Goal: Communication & Community: Share content

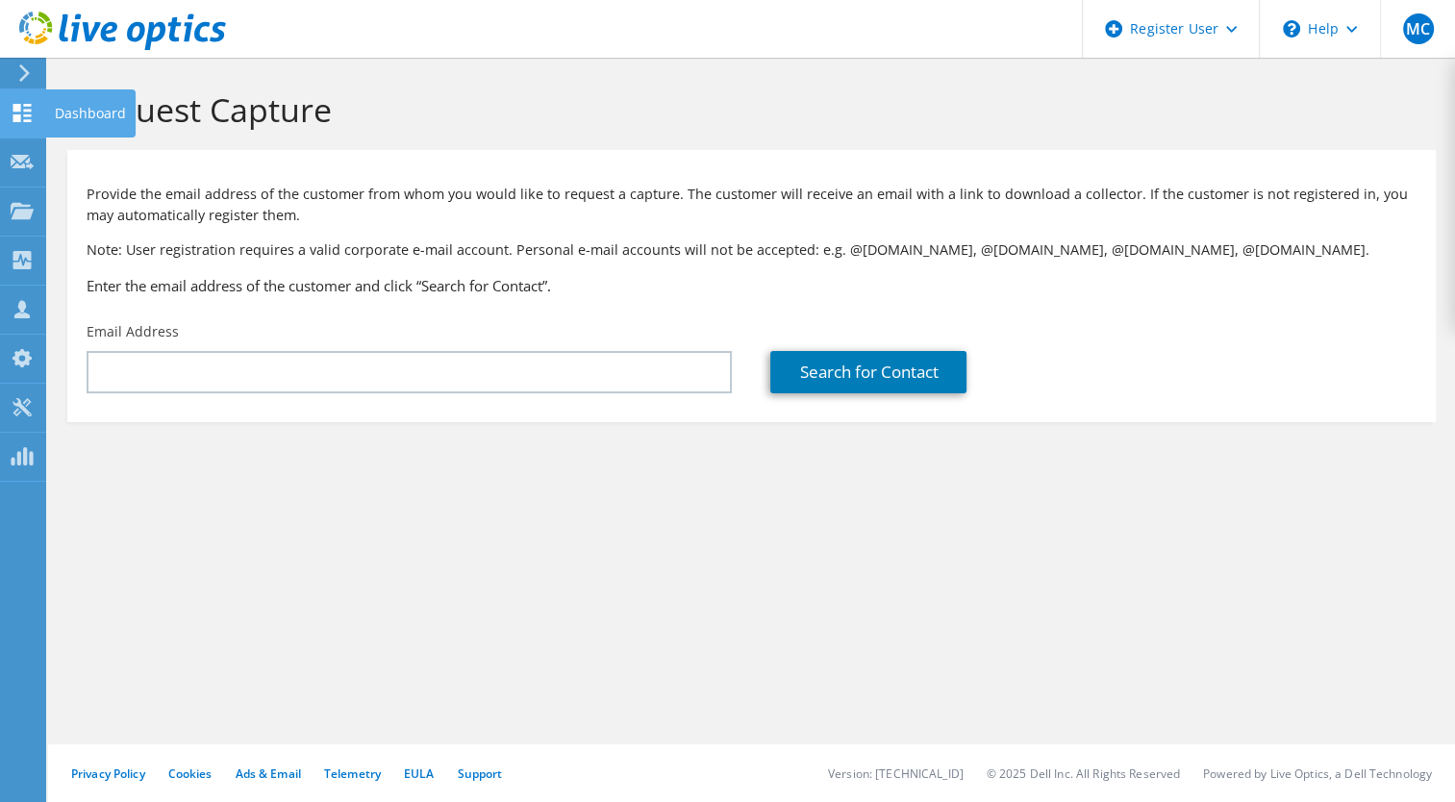
click at [30, 114] on use at bounding box center [22, 113] width 18 height 18
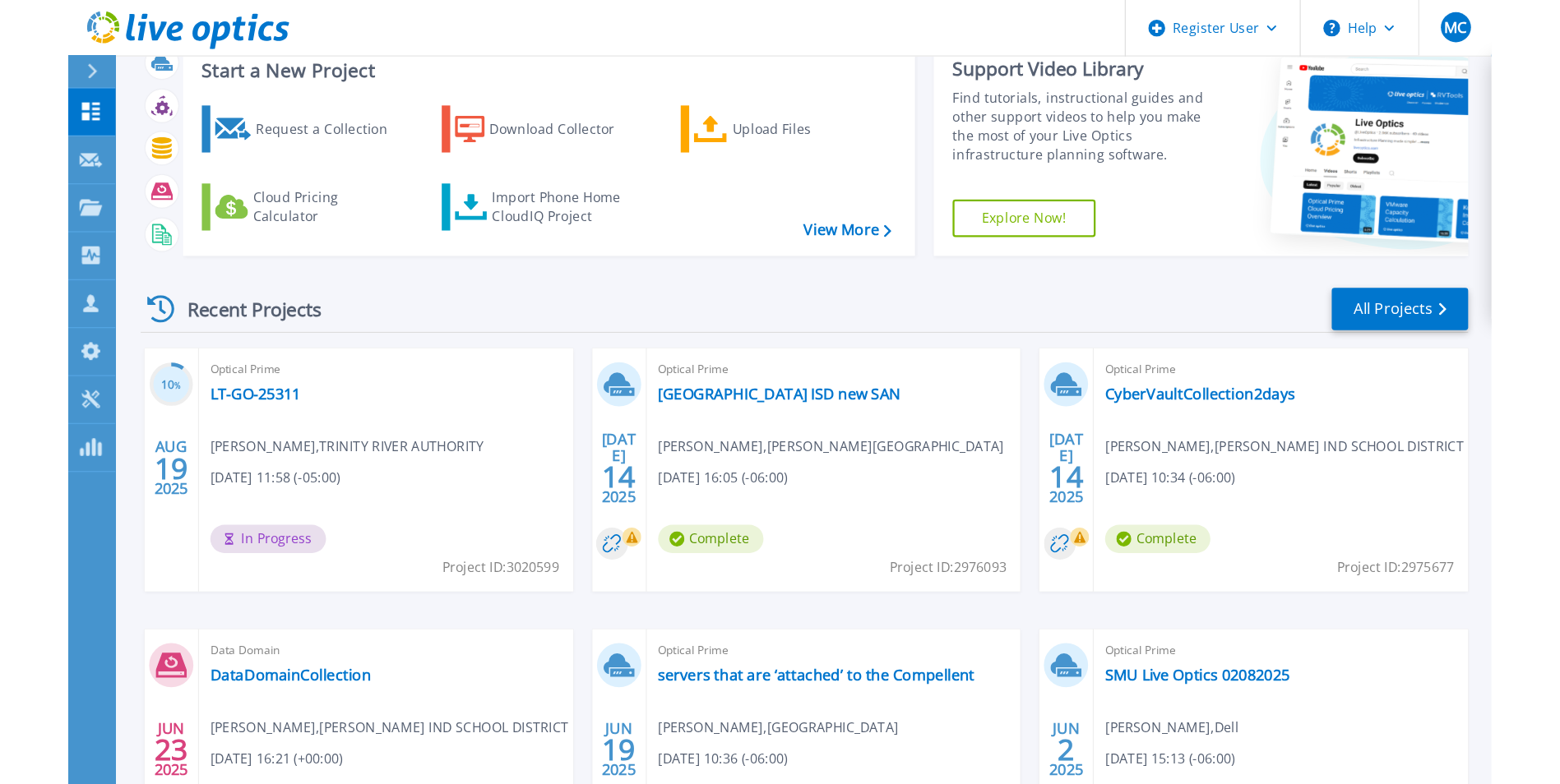
scroll to position [82, 0]
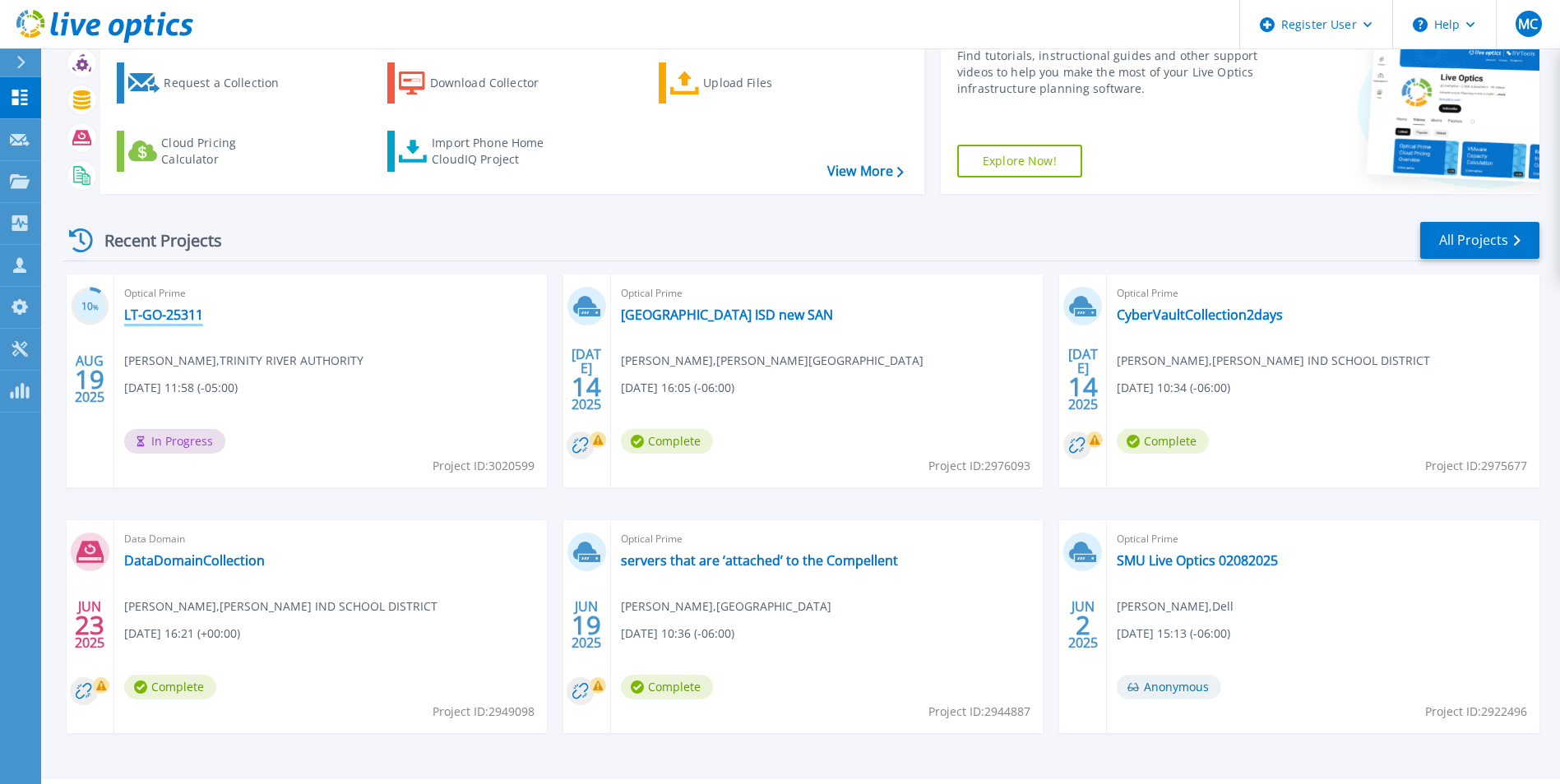
click at [180, 321] on link "LT-GO-25311" at bounding box center [163, 315] width 79 height 16
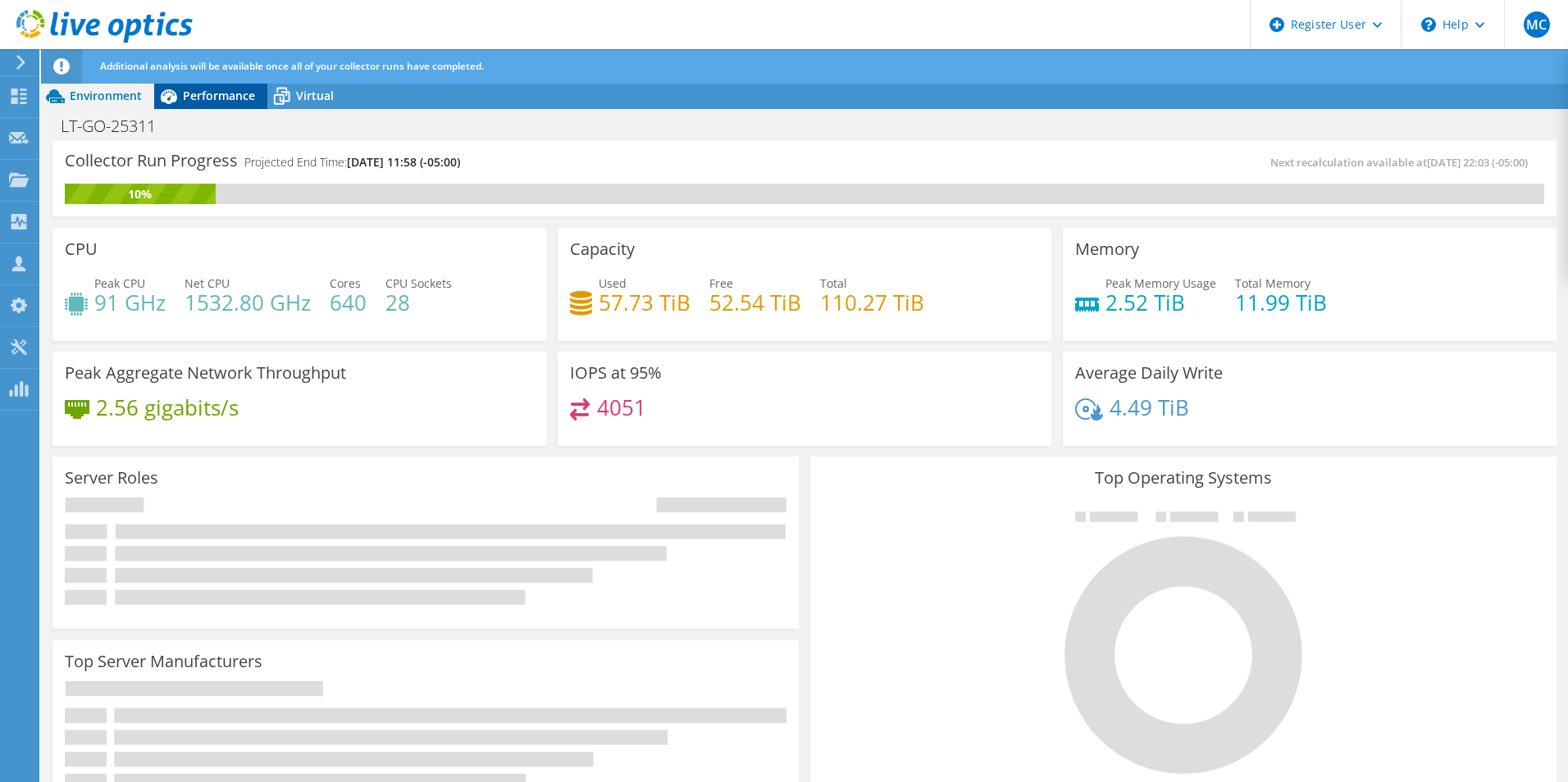
click at [199, 89] on span "Performance" at bounding box center [218, 96] width 73 height 15
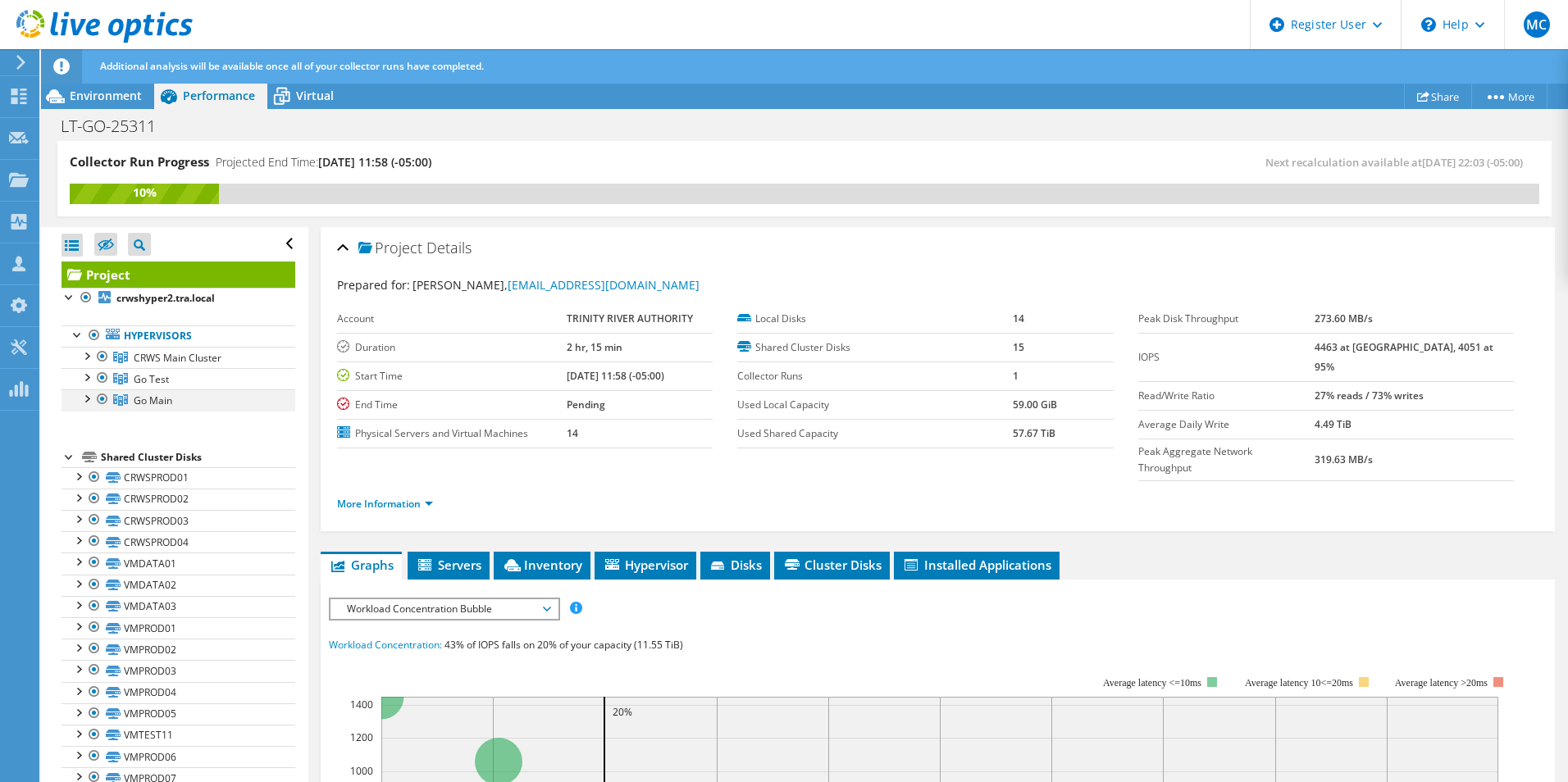
click at [86, 395] on div at bounding box center [85, 397] width 16 height 16
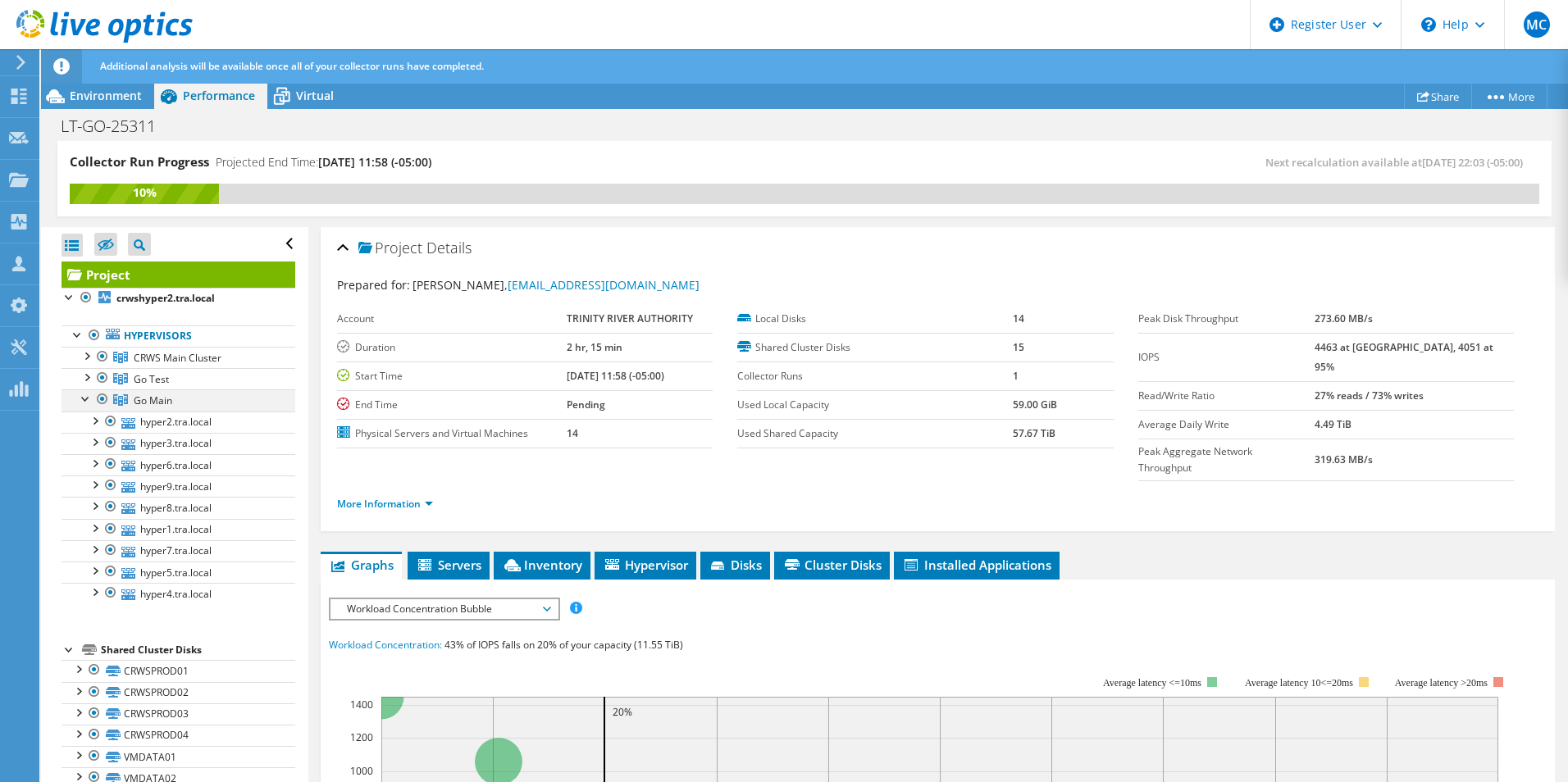
click at [86, 395] on div at bounding box center [85, 397] width 16 height 16
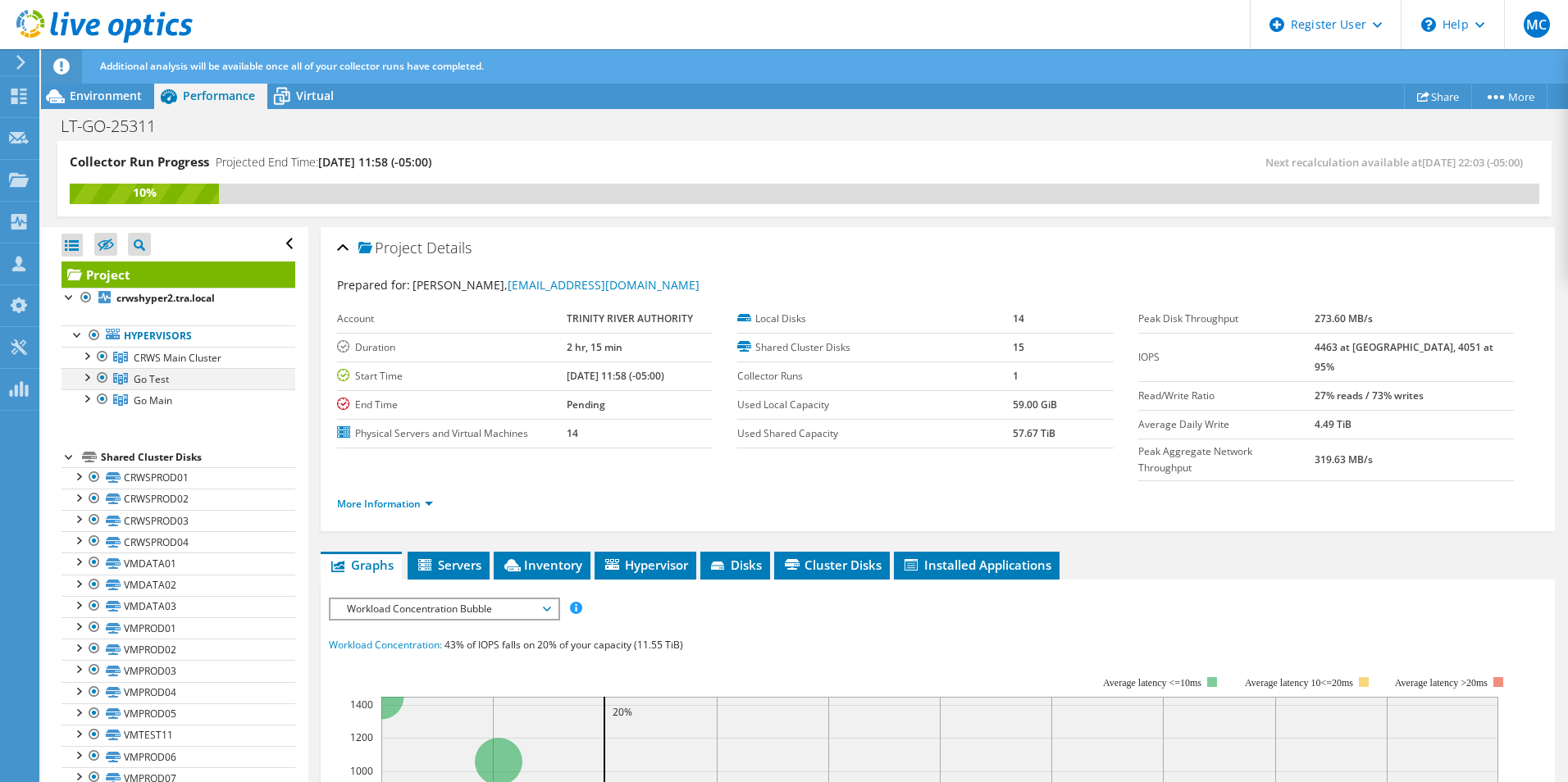
click at [86, 376] on div at bounding box center [85, 376] width 16 height 16
click at [89, 376] on div at bounding box center [85, 376] width 16 height 16
click at [90, 356] on div at bounding box center [85, 355] width 16 height 16
click at [1455, 90] on link "Share" at bounding box center [1438, 96] width 68 height 26
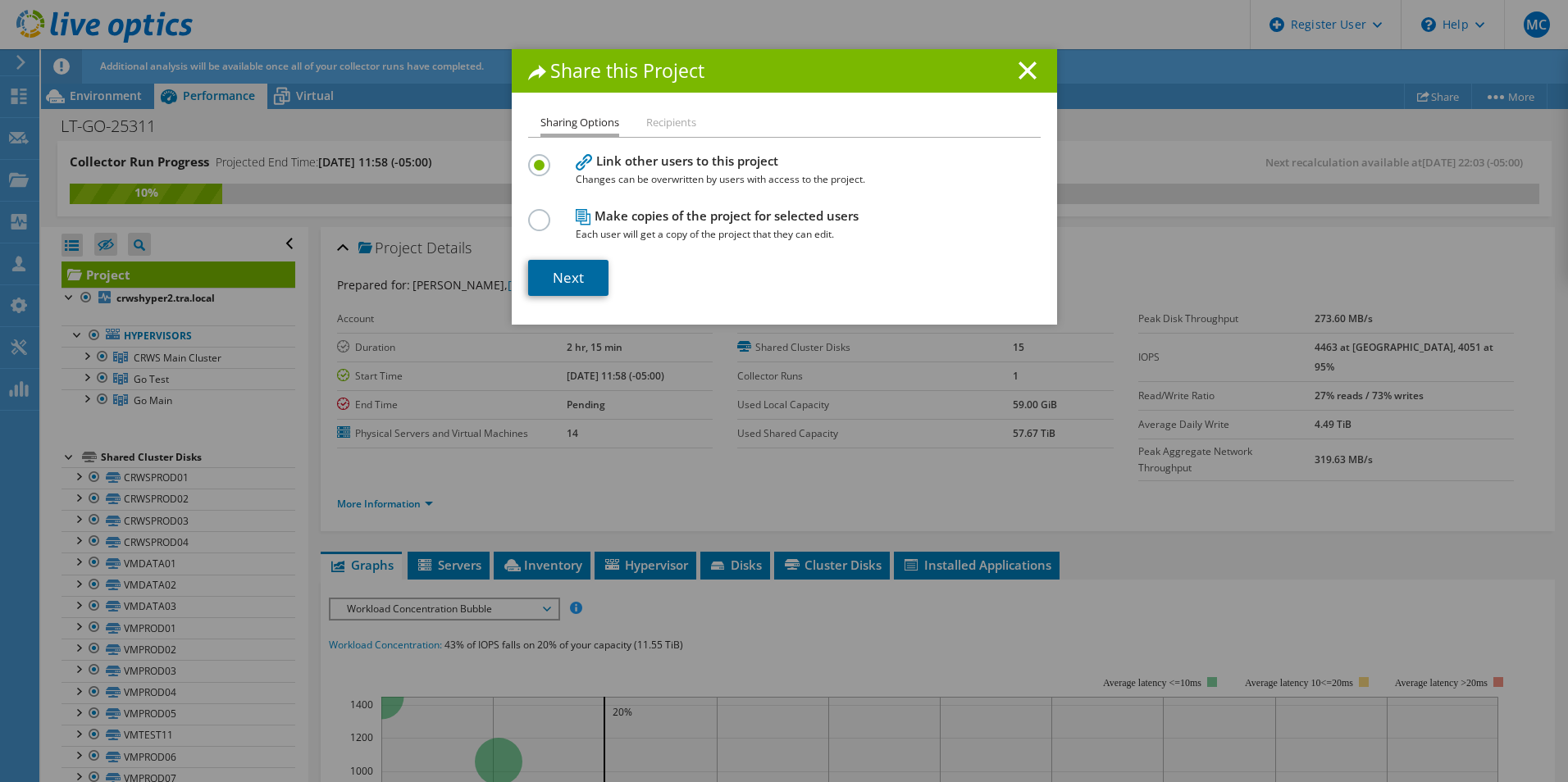
click at [572, 274] on link "Next" at bounding box center [568, 278] width 80 height 36
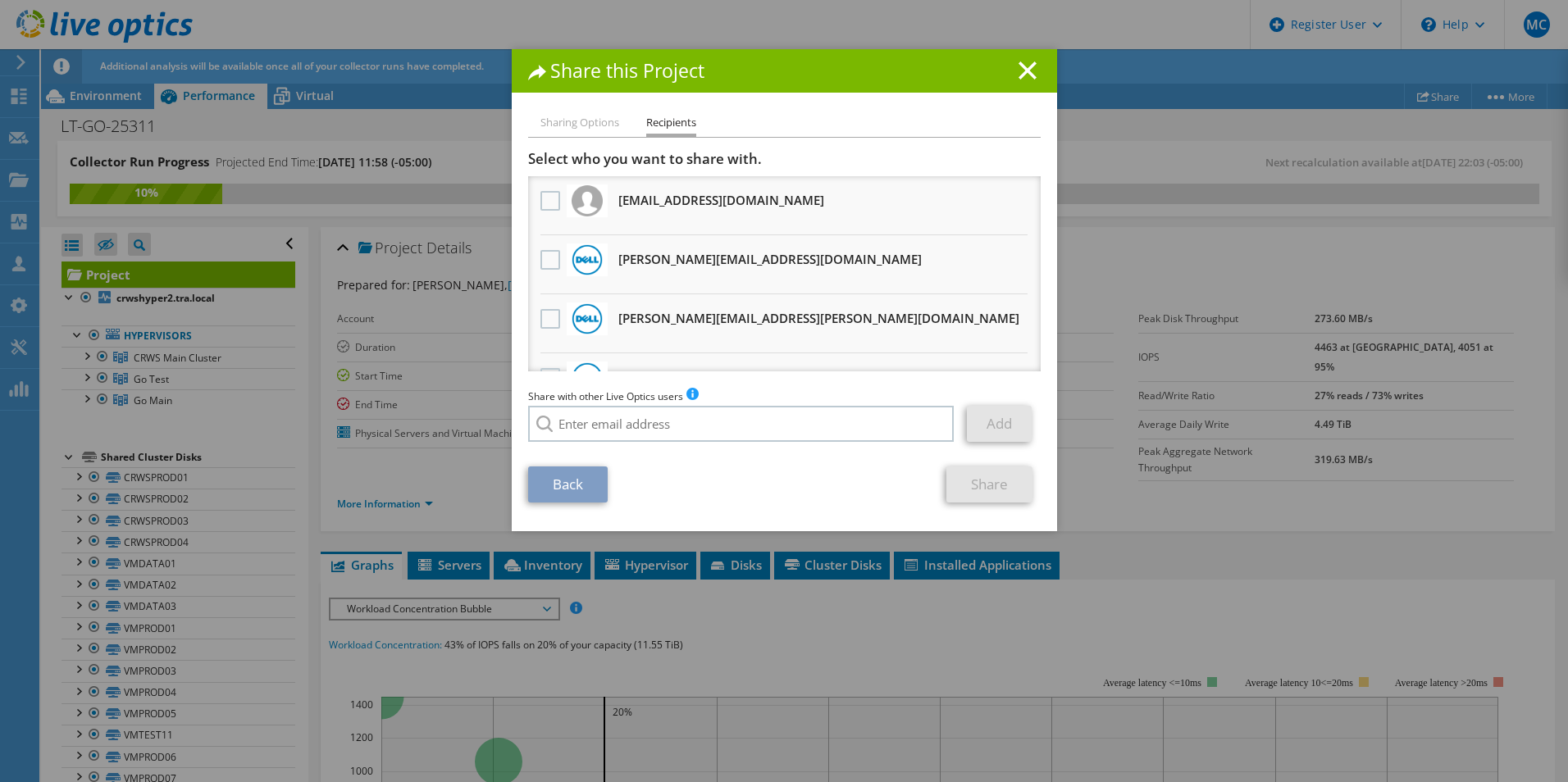
click at [620, 405] on div "Share with other Live Optics users Enter a single email address and click add. …" at bounding box center [784, 419] width 513 height 62
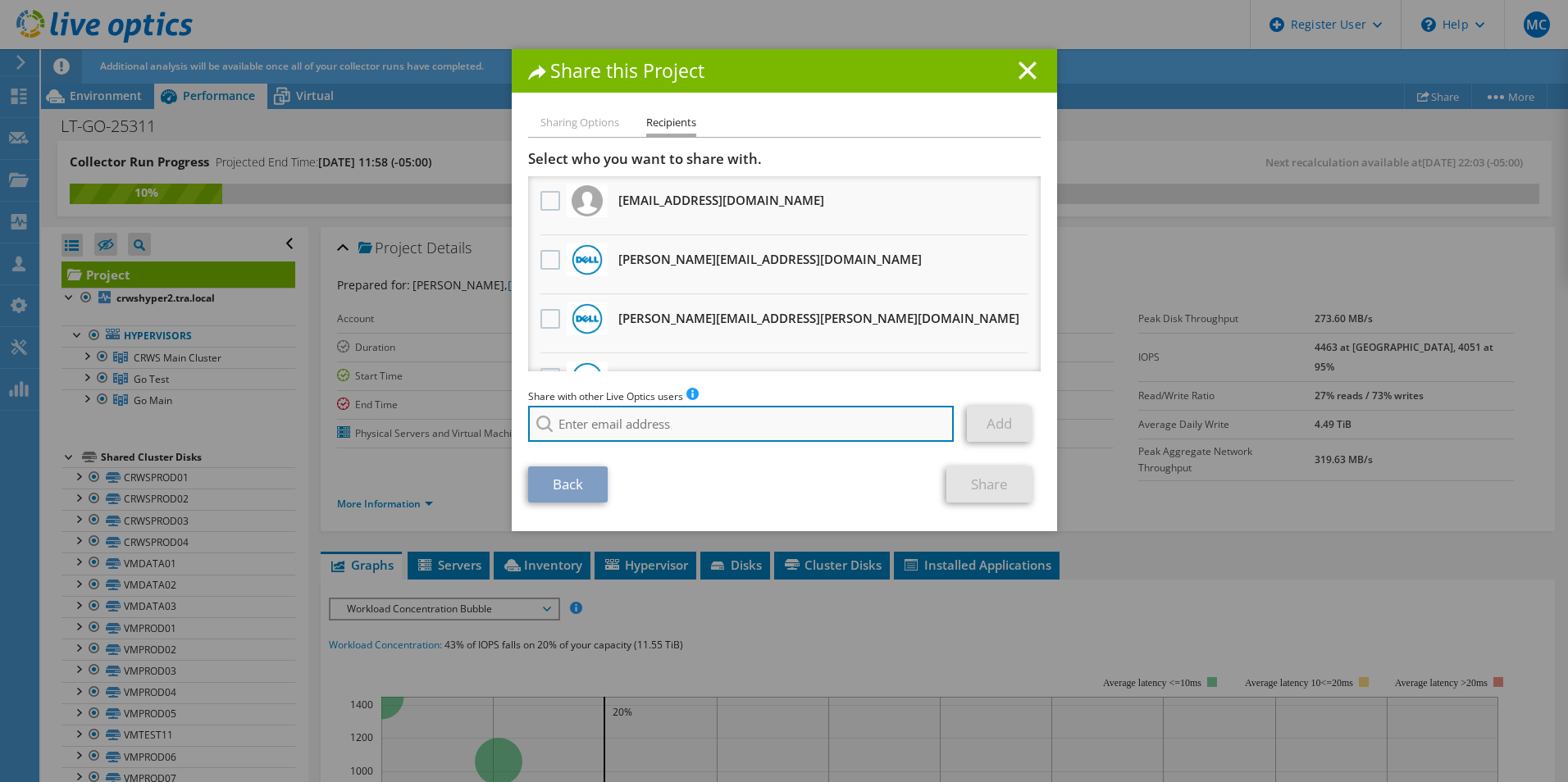
click at [618, 413] on input "search" at bounding box center [741, 424] width 427 height 36
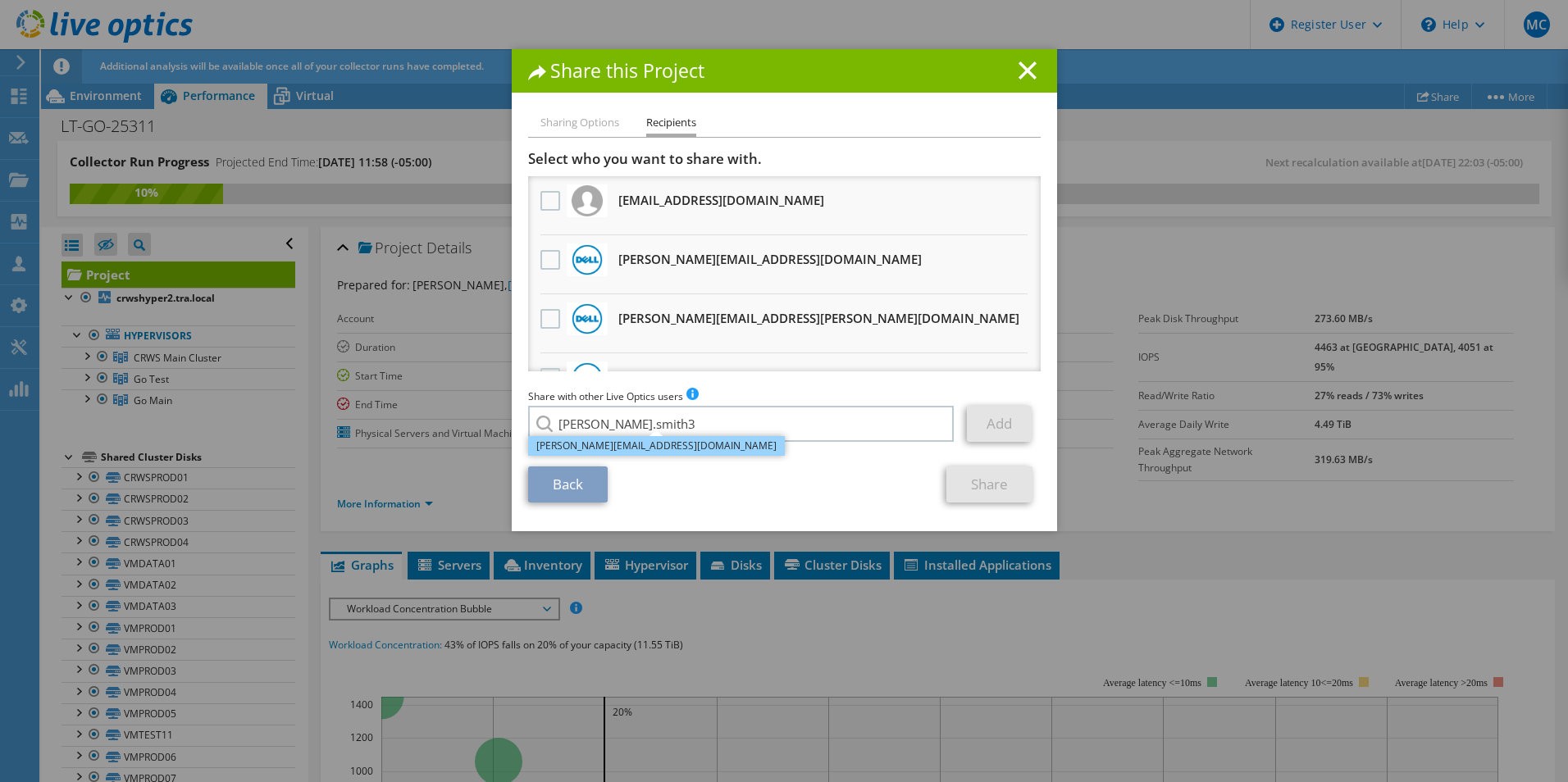
click at [630, 439] on li "[PERSON_NAME][EMAIL_ADDRESS][DOMAIN_NAME]" at bounding box center [656, 446] width 257 height 20
type input "[PERSON_NAME][EMAIL_ADDRESS][DOMAIN_NAME]"
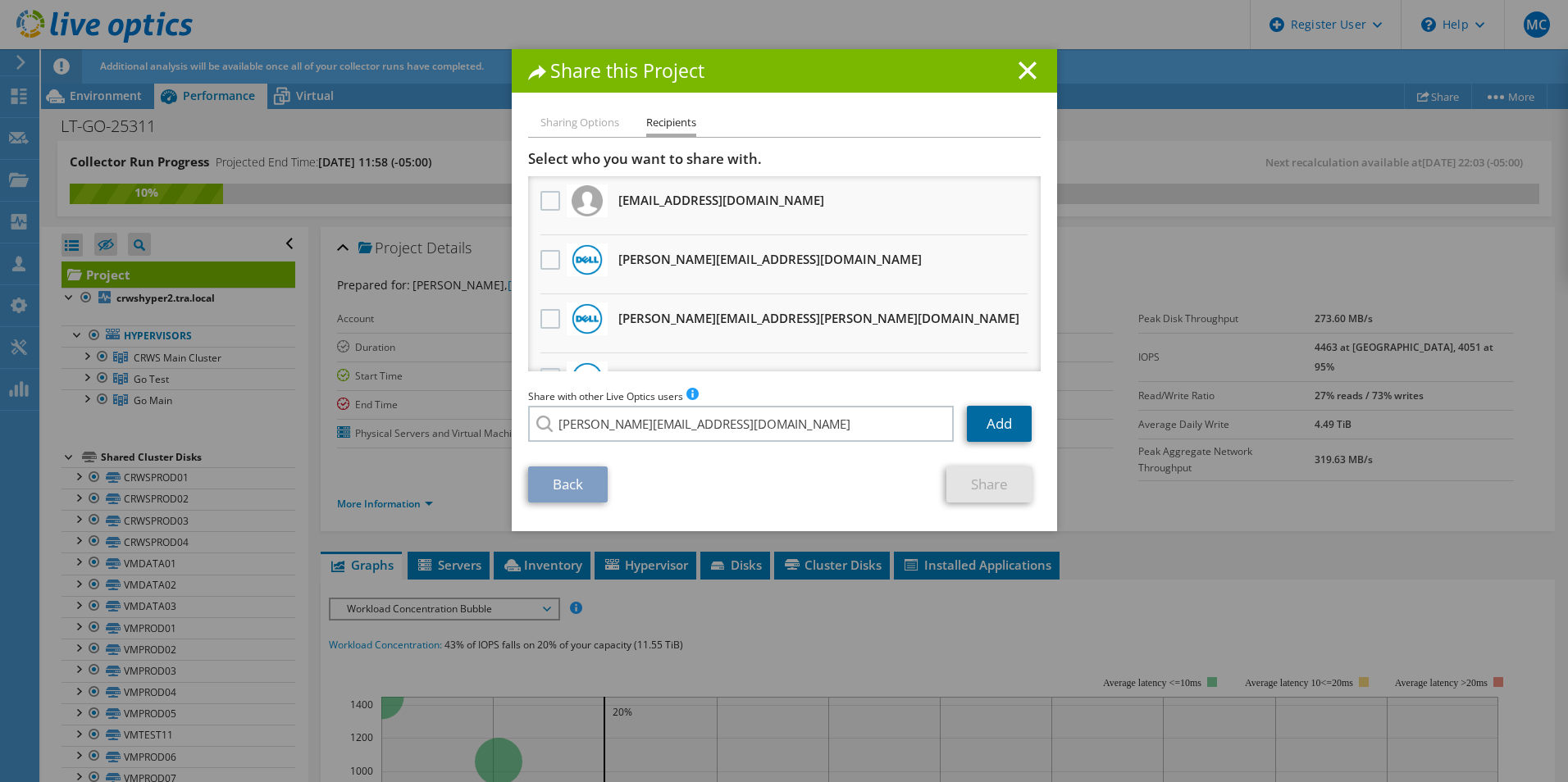
click at [996, 427] on link "Add" at bounding box center [1000, 424] width 65 height 36
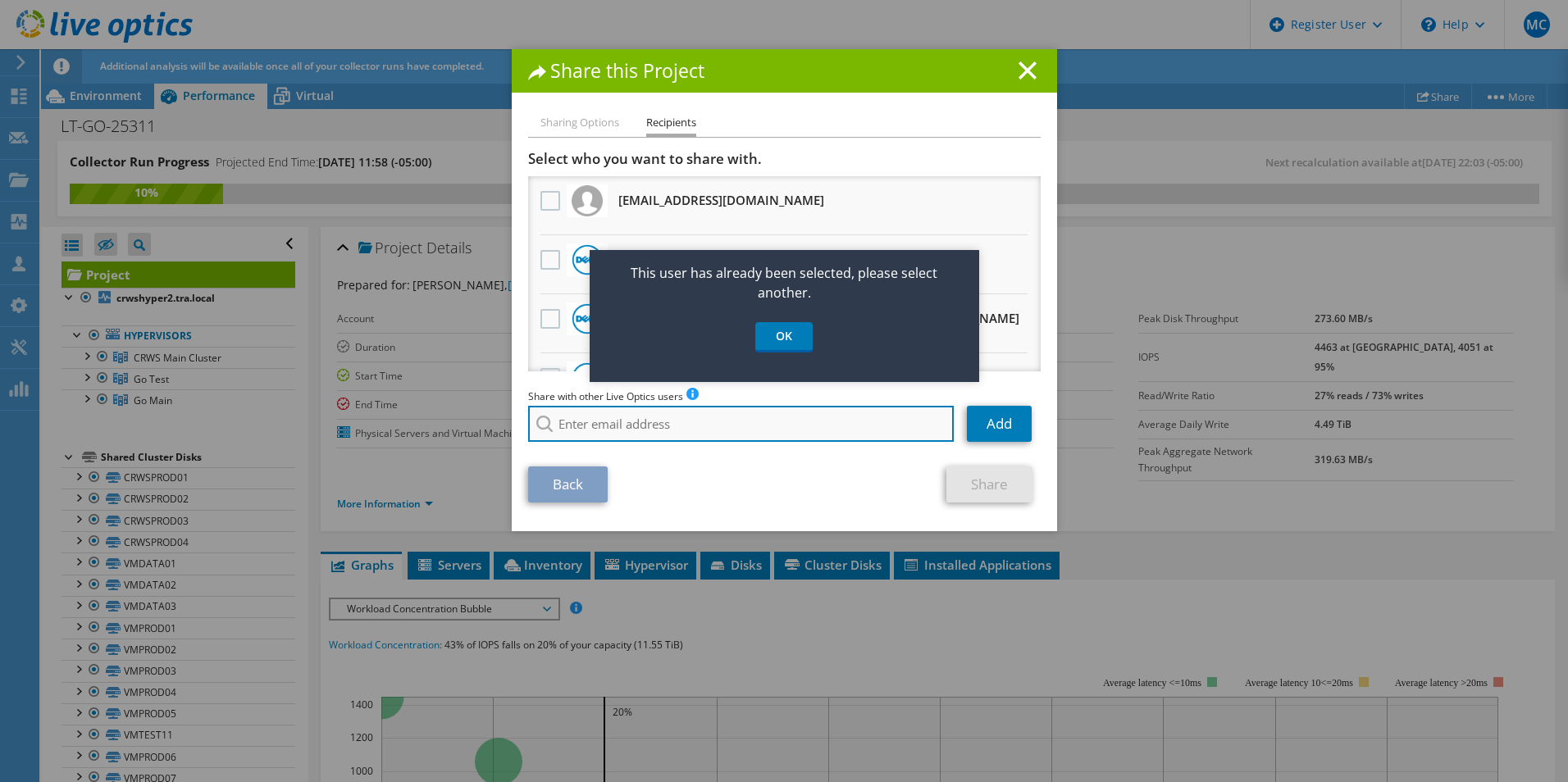
click at [616, 425] on input "search" at bounding box center [741, 424] width 427 height 36
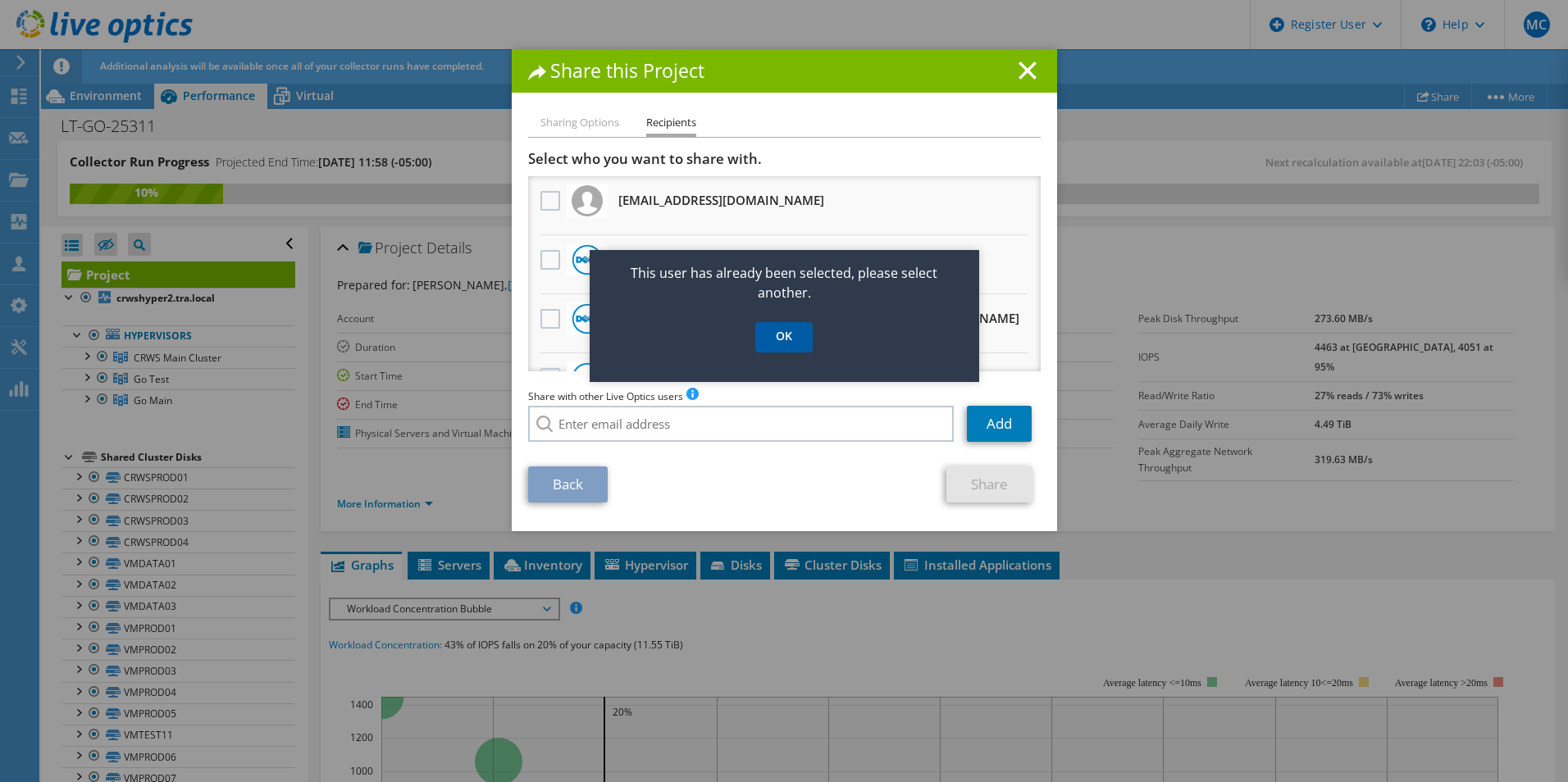
click at [791, 342] on link "OK" at bounding box center [784, 338] width 57 height 31
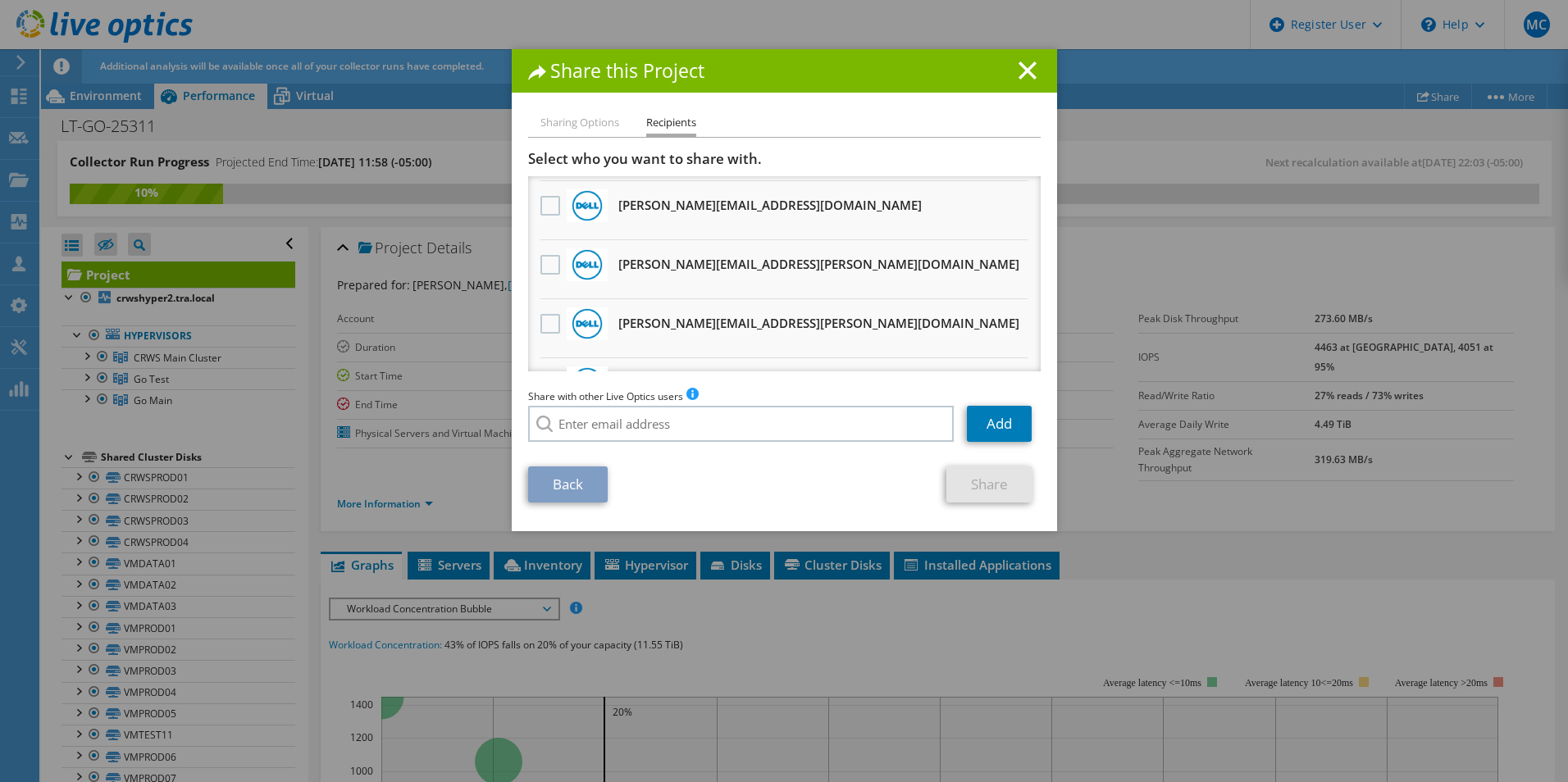
scroll to position [163, 0]
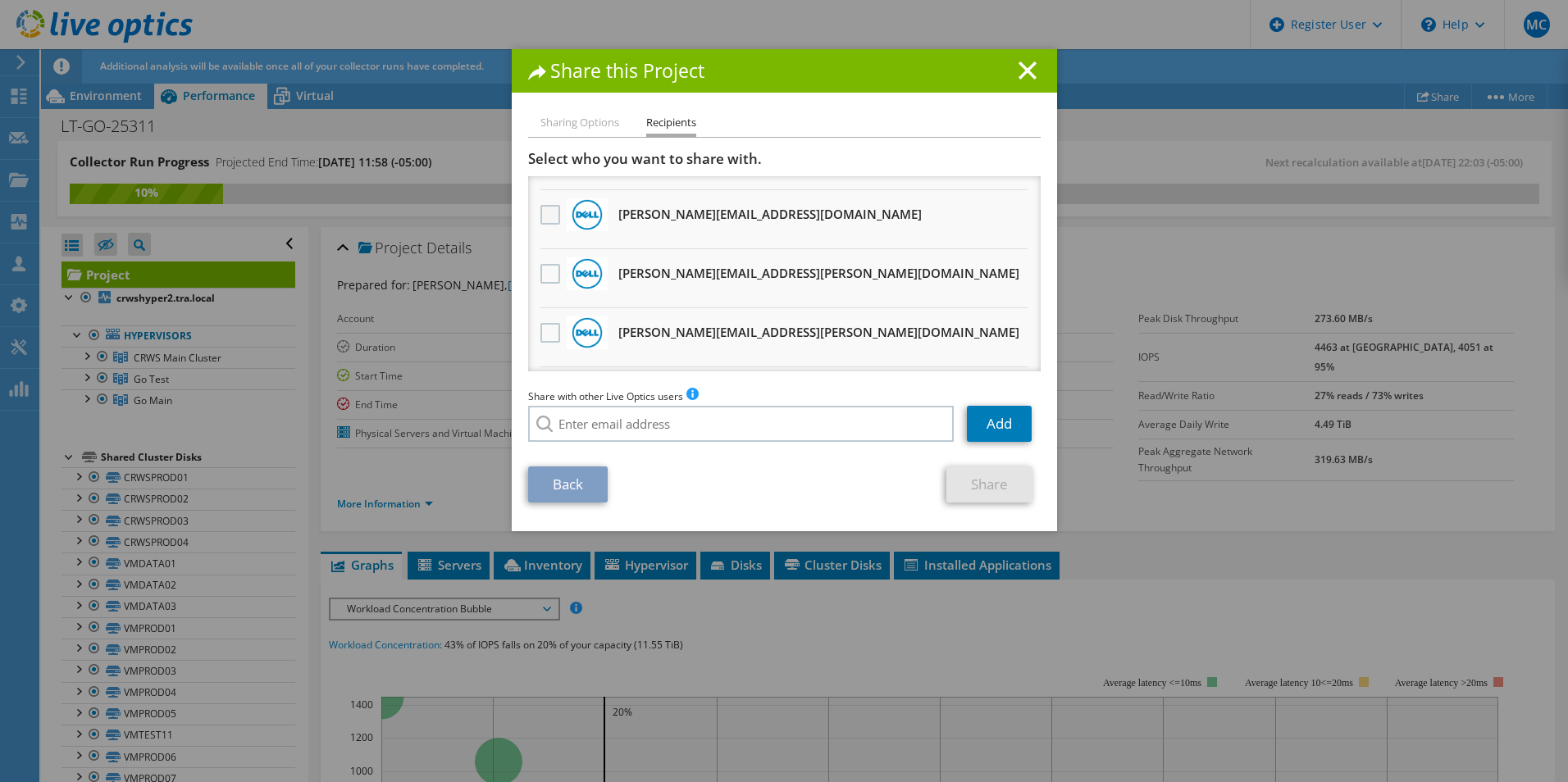
click at [547, 215] on label at bounding box center [553, 214] width 24 height 20
click at [0, 0] on input "checkbox" at bounding box center [0, 0] width 0 height 0
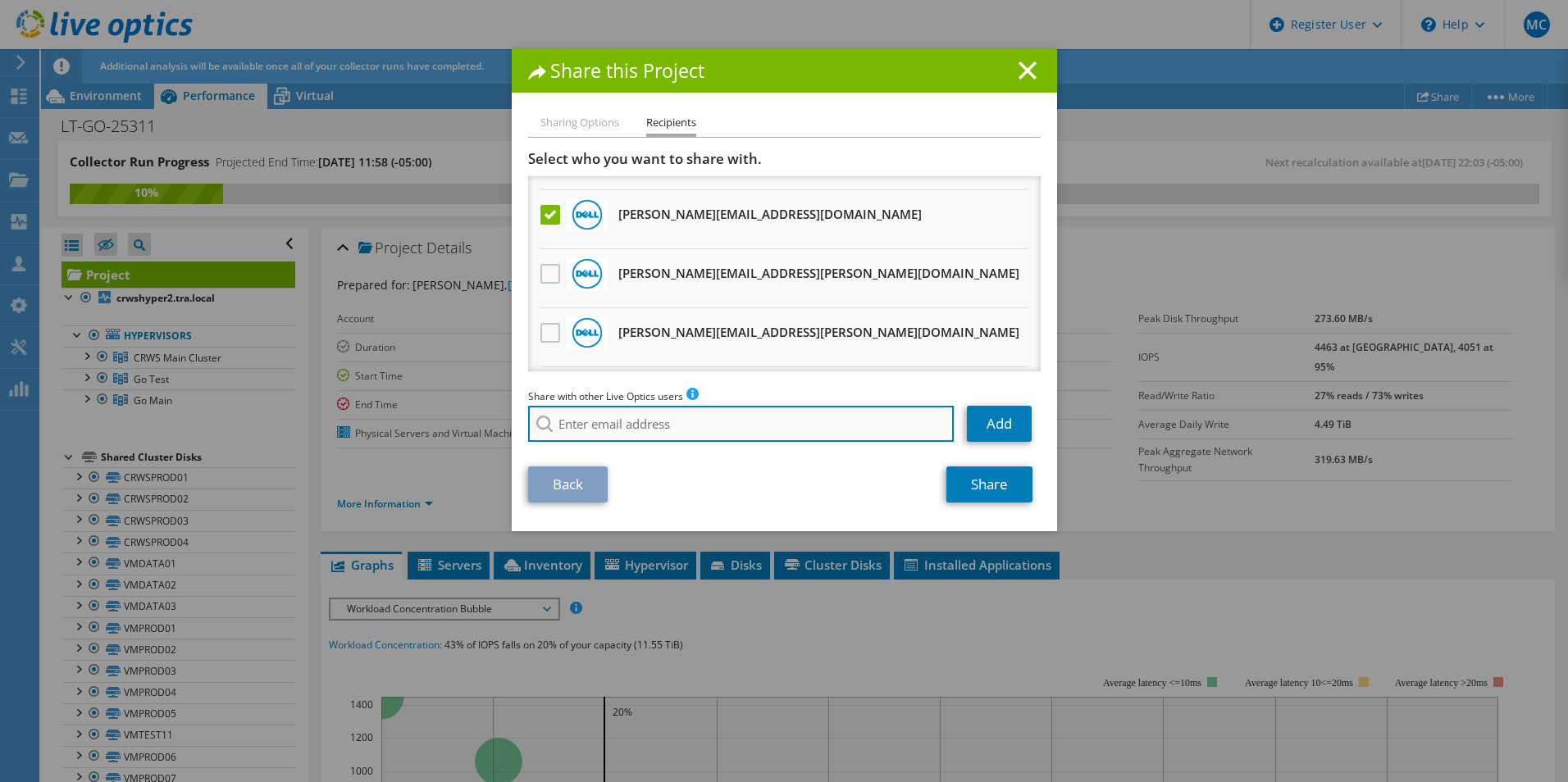
click at [609, 426] on input "search" at bounding box center [741, 424] width 427 height 36
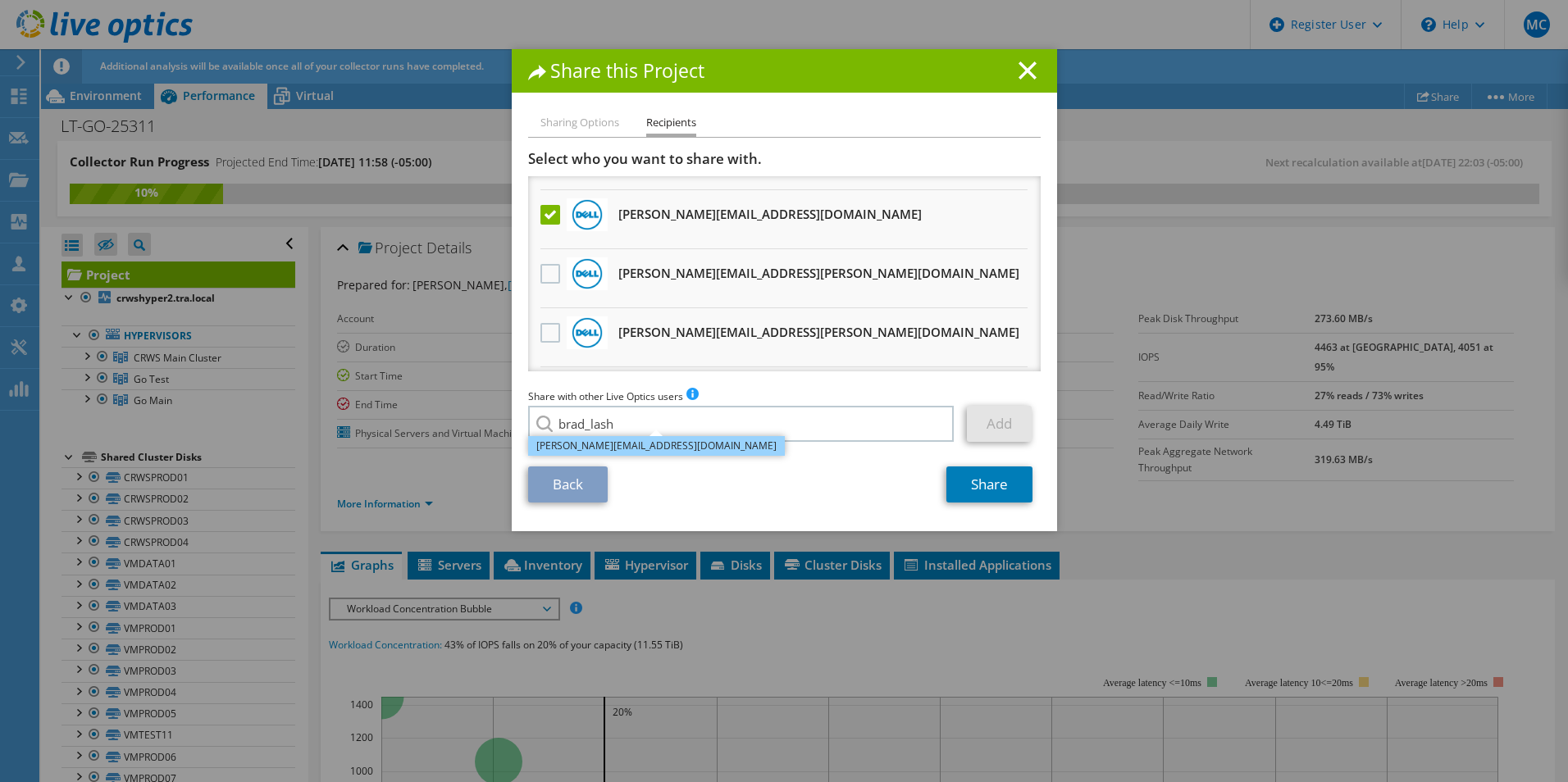
click at [633, 445] on li "[PERSON_NAME][EMAIL_ADDRESS][DOMAIN_NAME]" at bounding box center [656, 446] width 257 height 20
type input "[PERSON_NAME][EMAIL_ADDRESS][DOMAIN_NAME]"
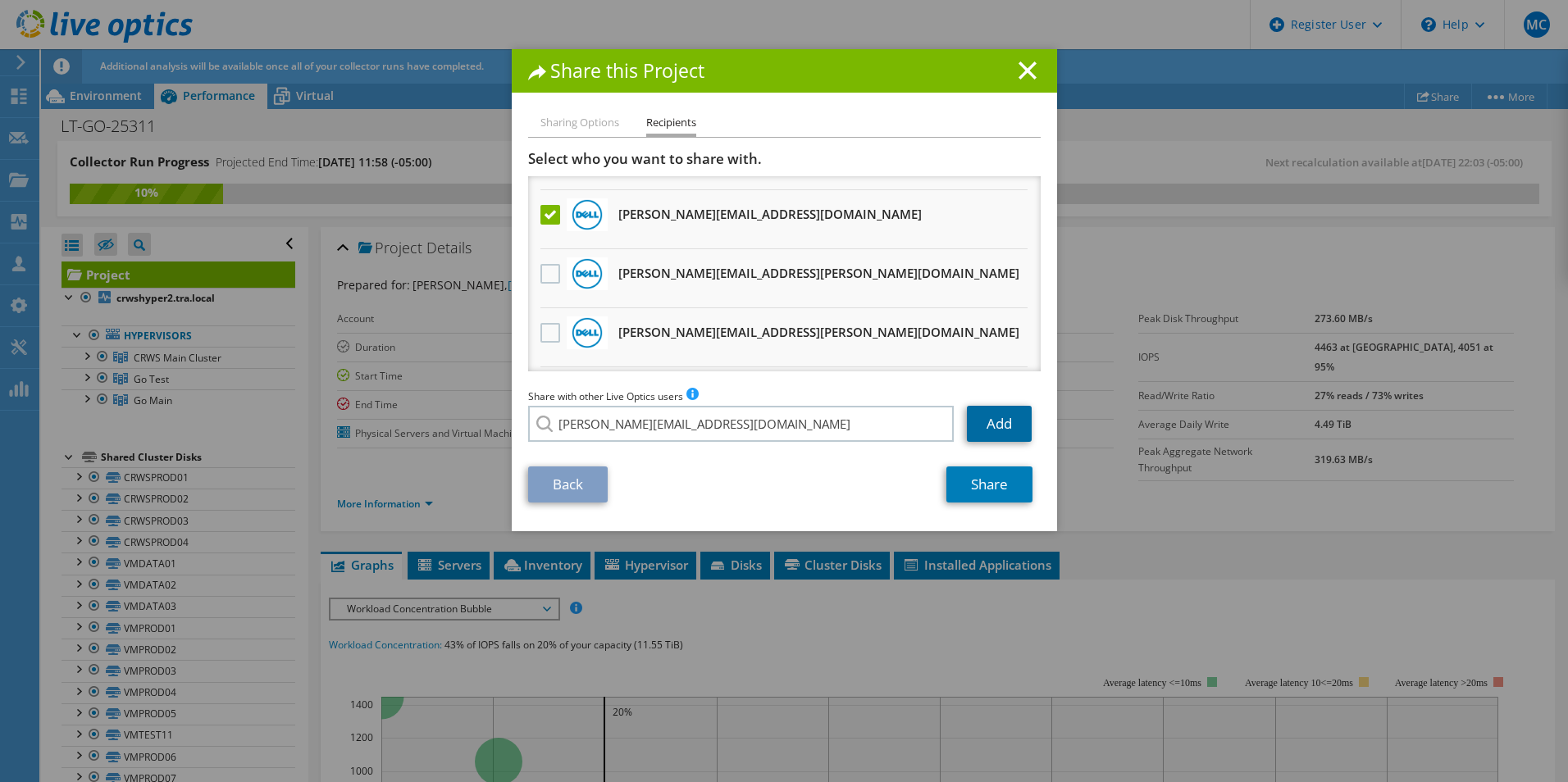
click at [996, 424] on link "Add" at bounding box center [1000, 424] width 65 height 36
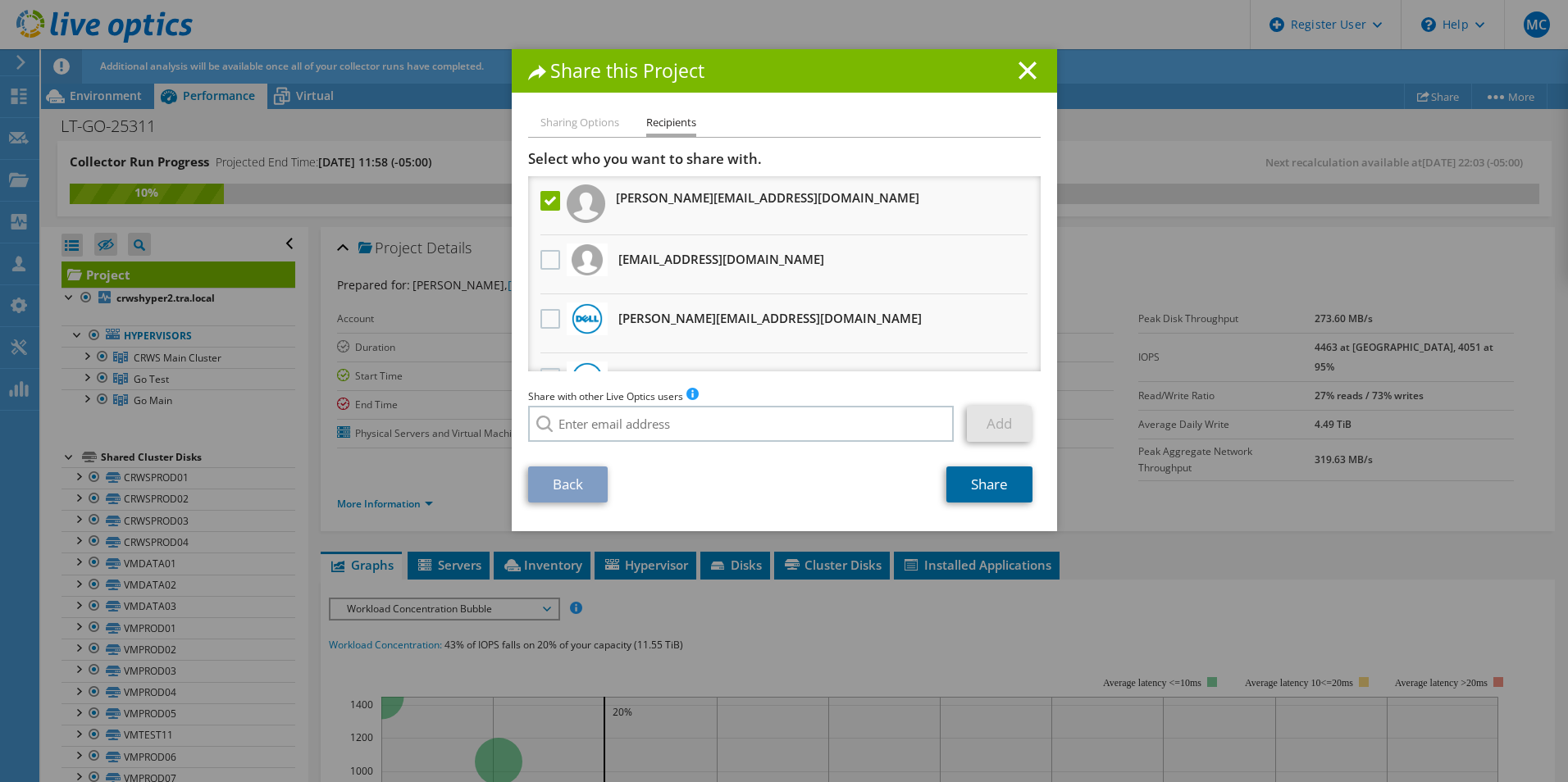
click at [1002, 469] on link "Share" at bounding box center [990, 484] width 86 height 36
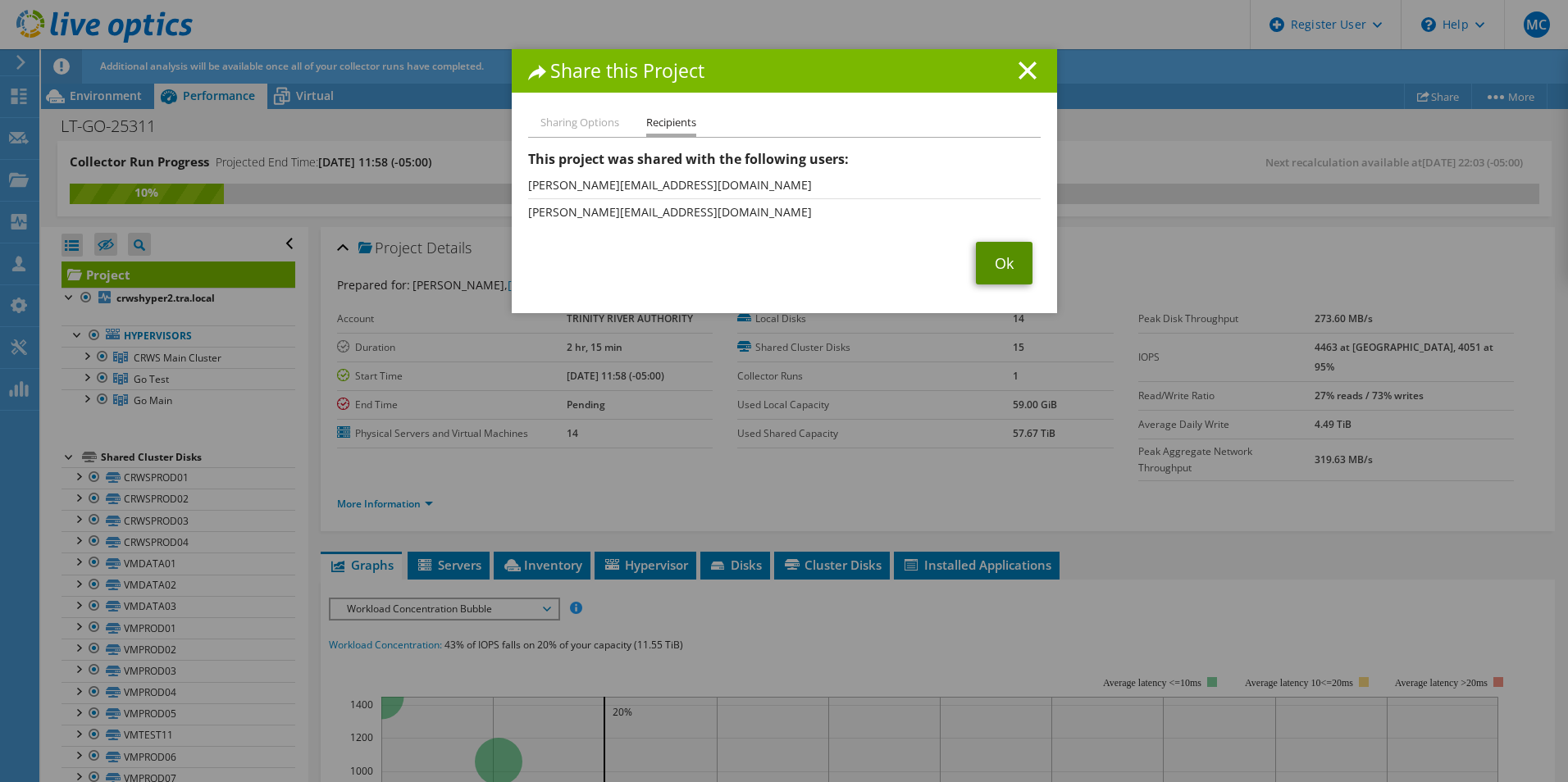
click at [993, 249] on link "Ok" at bounding box center [1004, 264] width 56 height 43
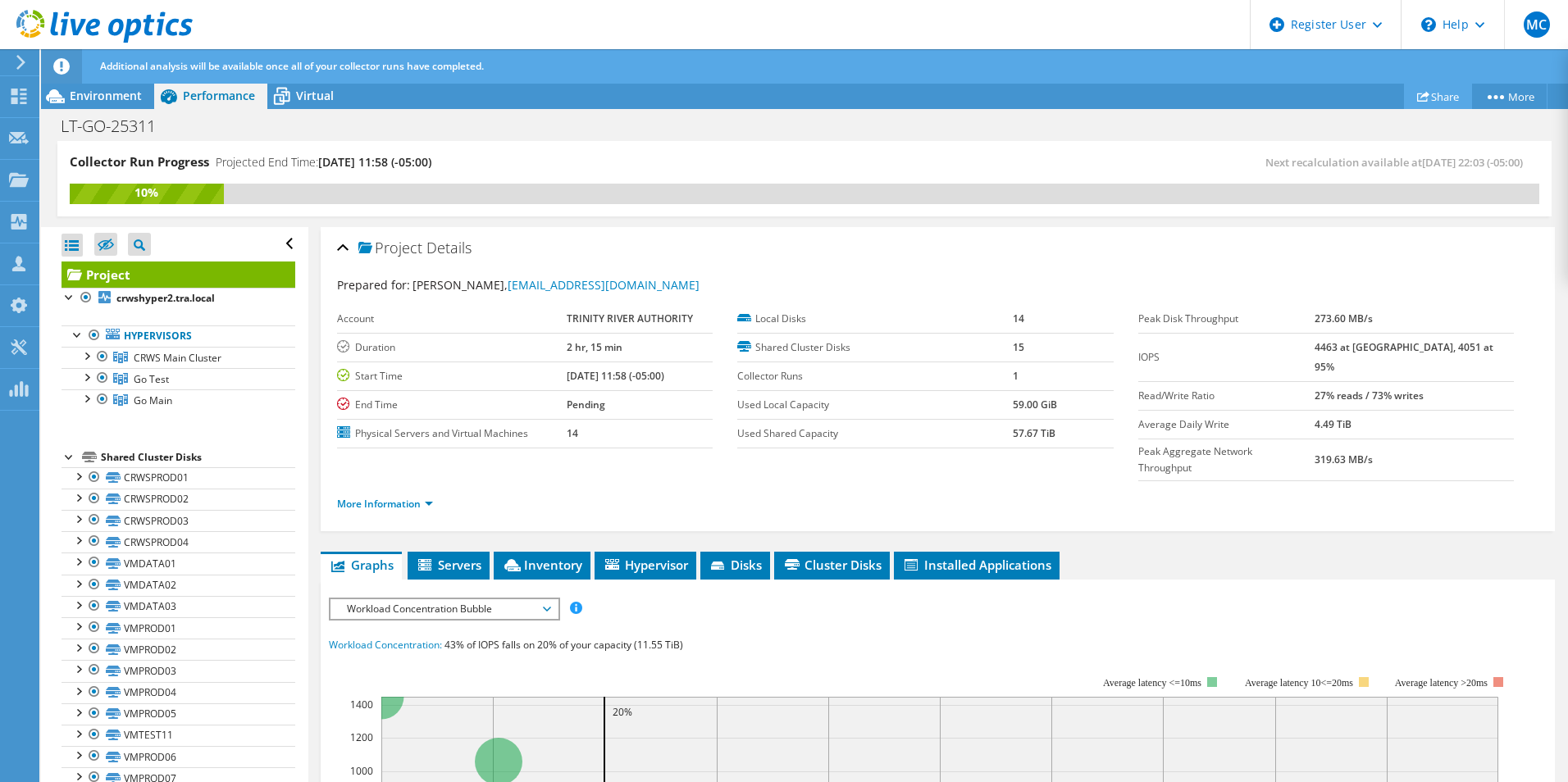
click at [1437, 104] on link "Share" at bounding box center [1438, 96] width 68 height 26
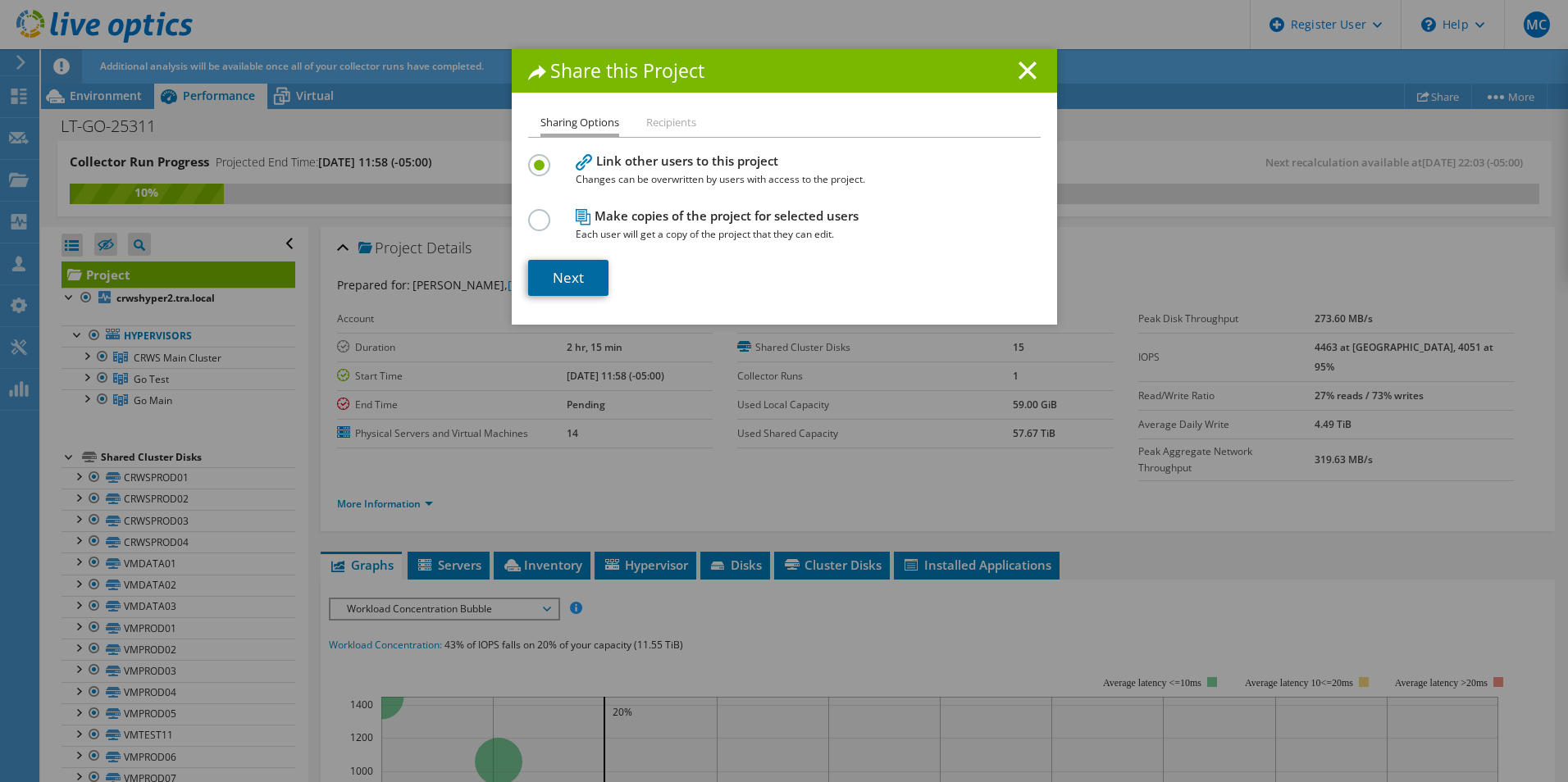
click at [565, 275] on link "Next" at bounding box center [568, 278] width 80 height 36
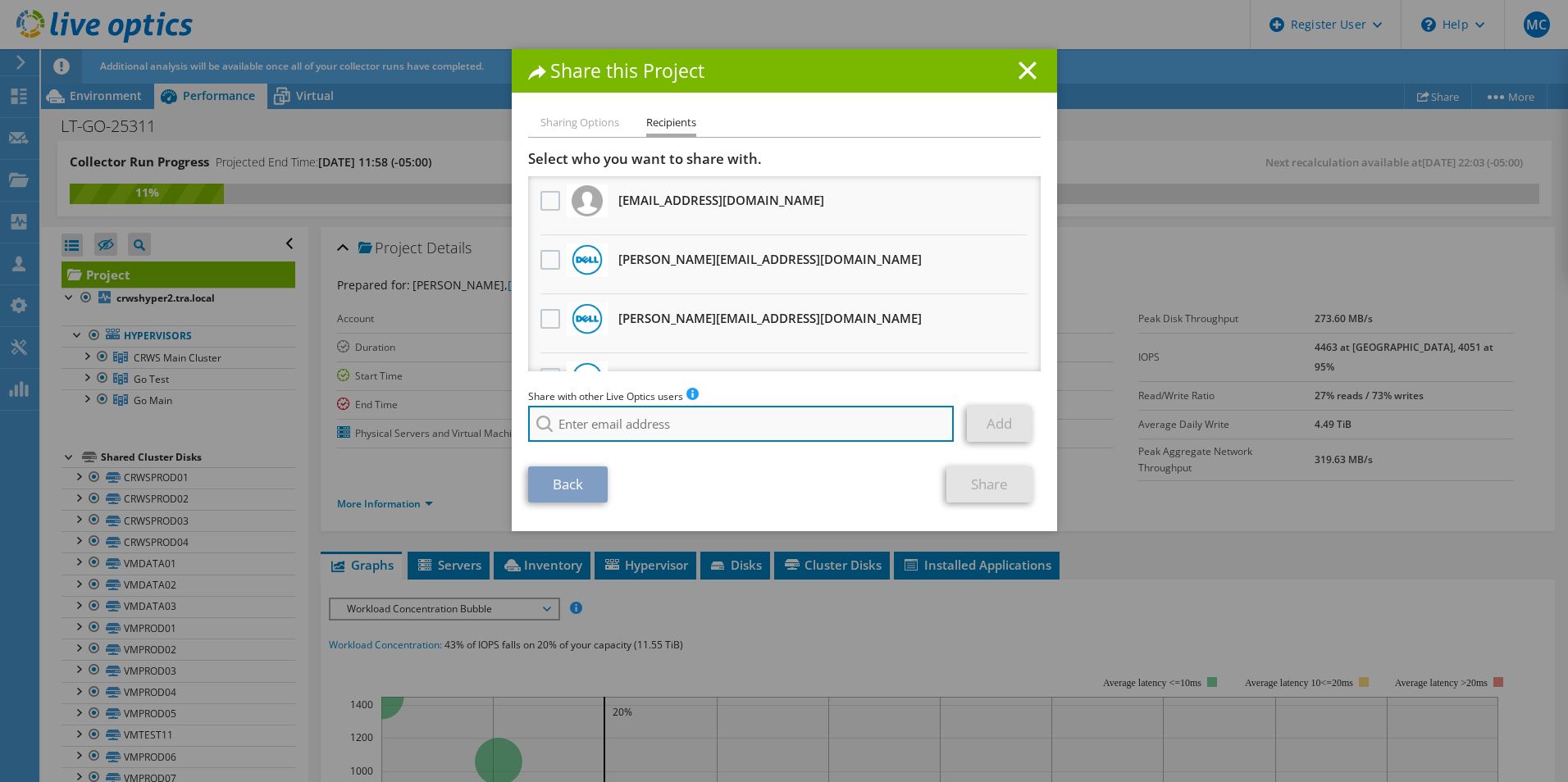
click at [585, 424] on input "search" at bounding box center [741, 424] width 427 height 36
type input "t"
click at [617, 415] on input "search" at bounding box center [741, 424] width 427 height 36
type input "tdeff"
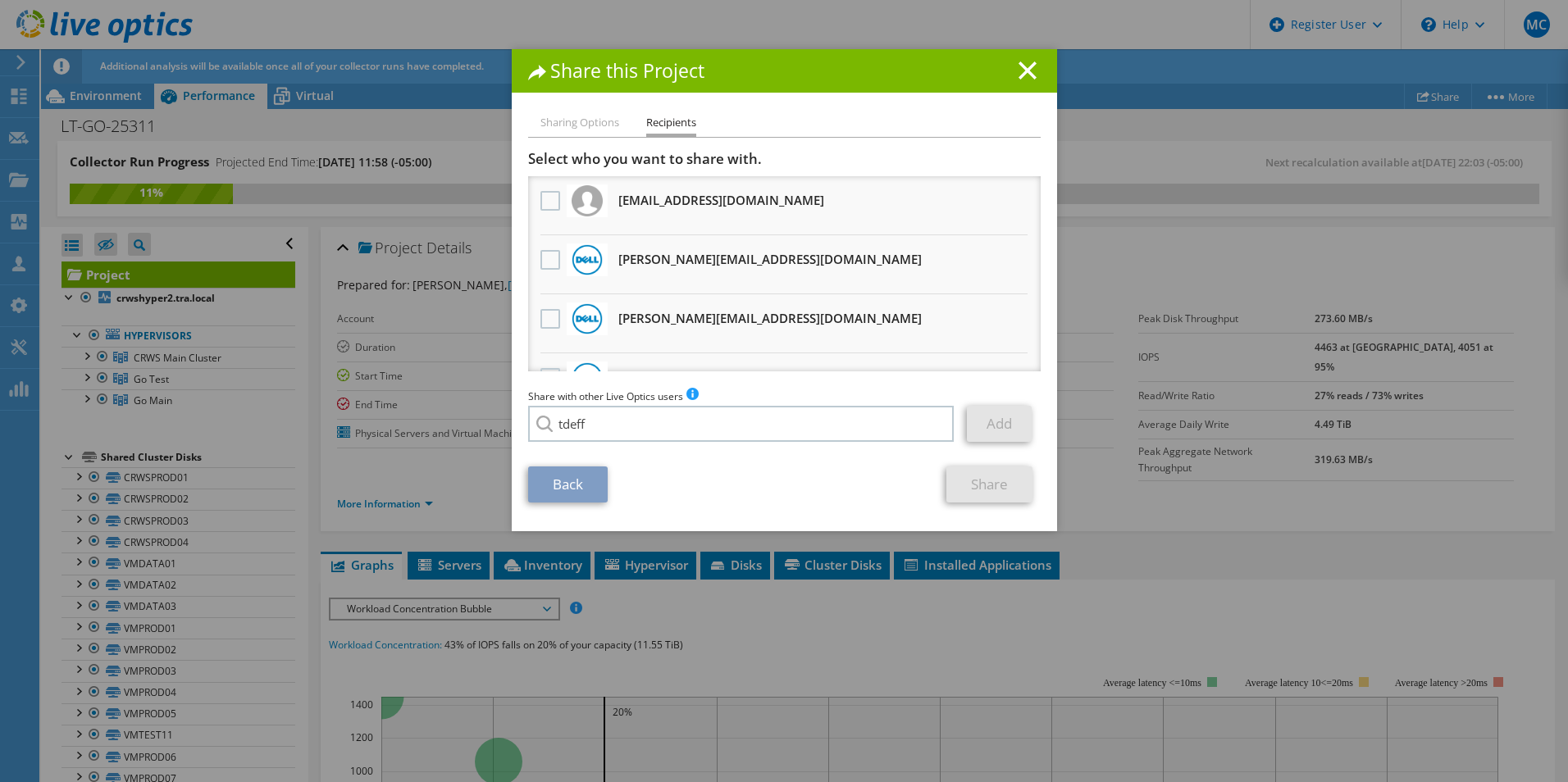
click at [1012, 66] on h1 "Share this Project" at bounding box center [784, 71] width 513 height 19
click at [1022, 74] on icon at bounding box center [1027, 70] width 18 height 18
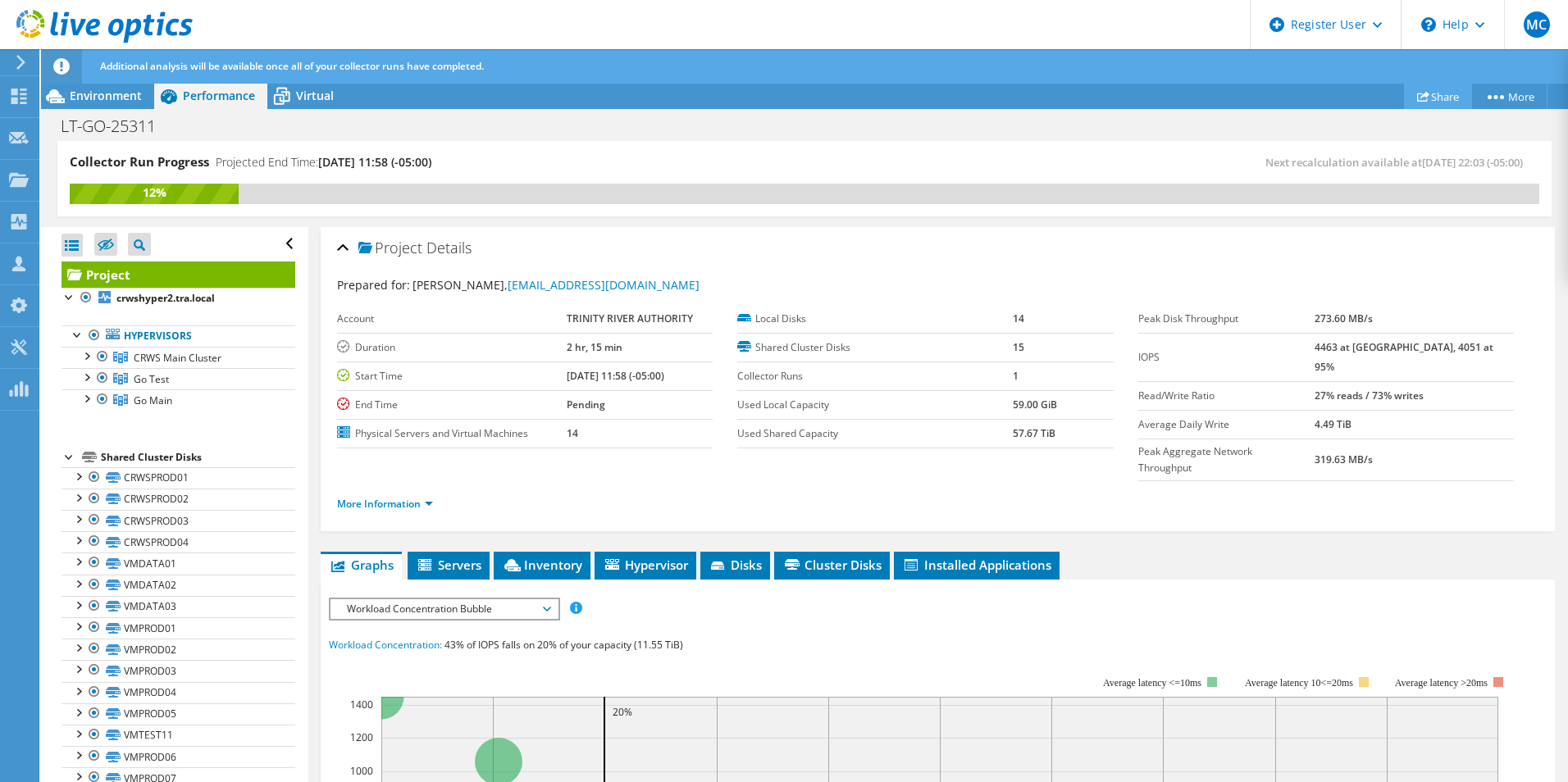
click at [1428, 103] on link "Share" at bounding box center [1438, 96] width 68 height 26
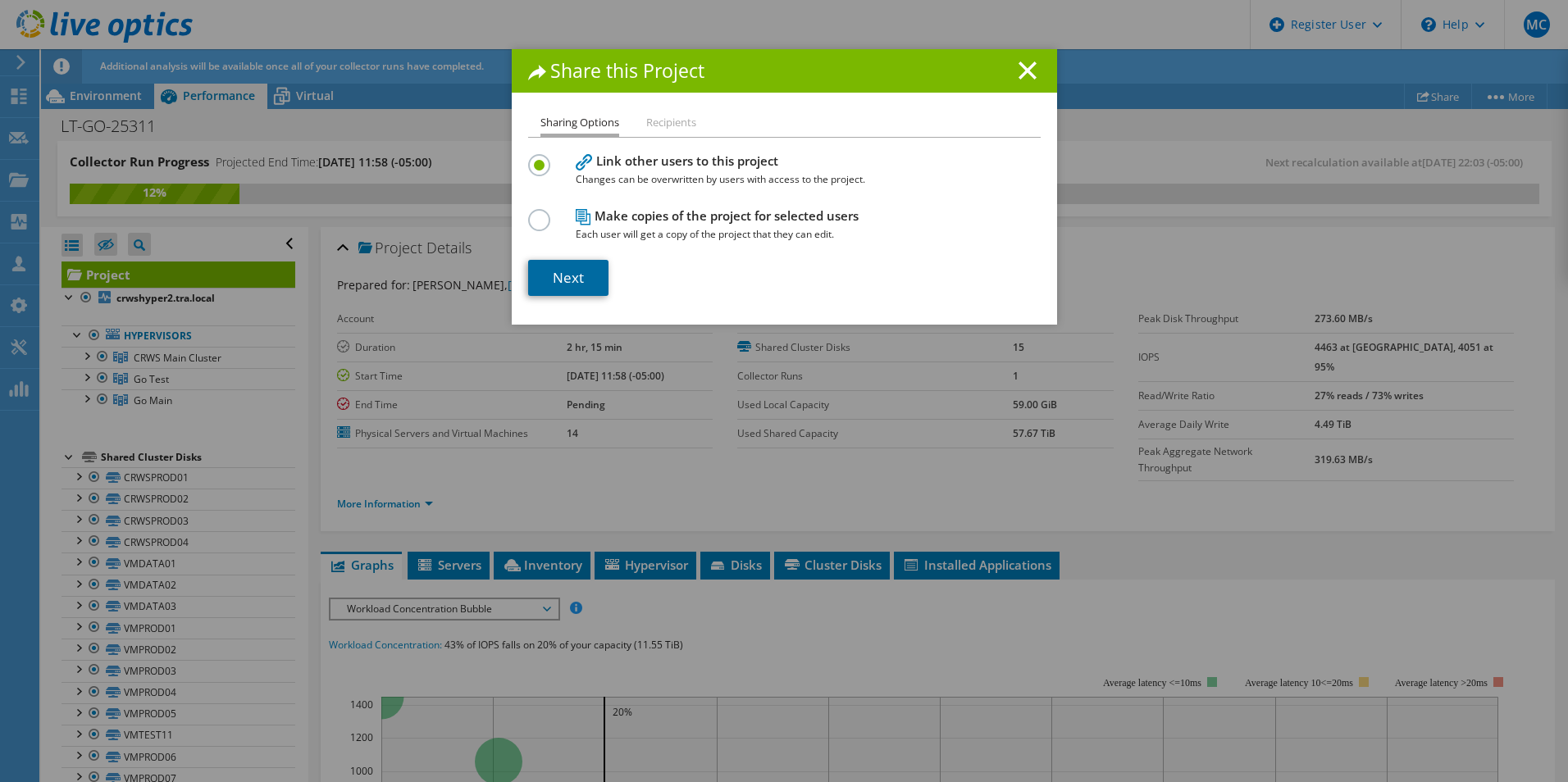
click at [571, 286] on link "Next" at bounding box center [568, 278] width 80 height 36
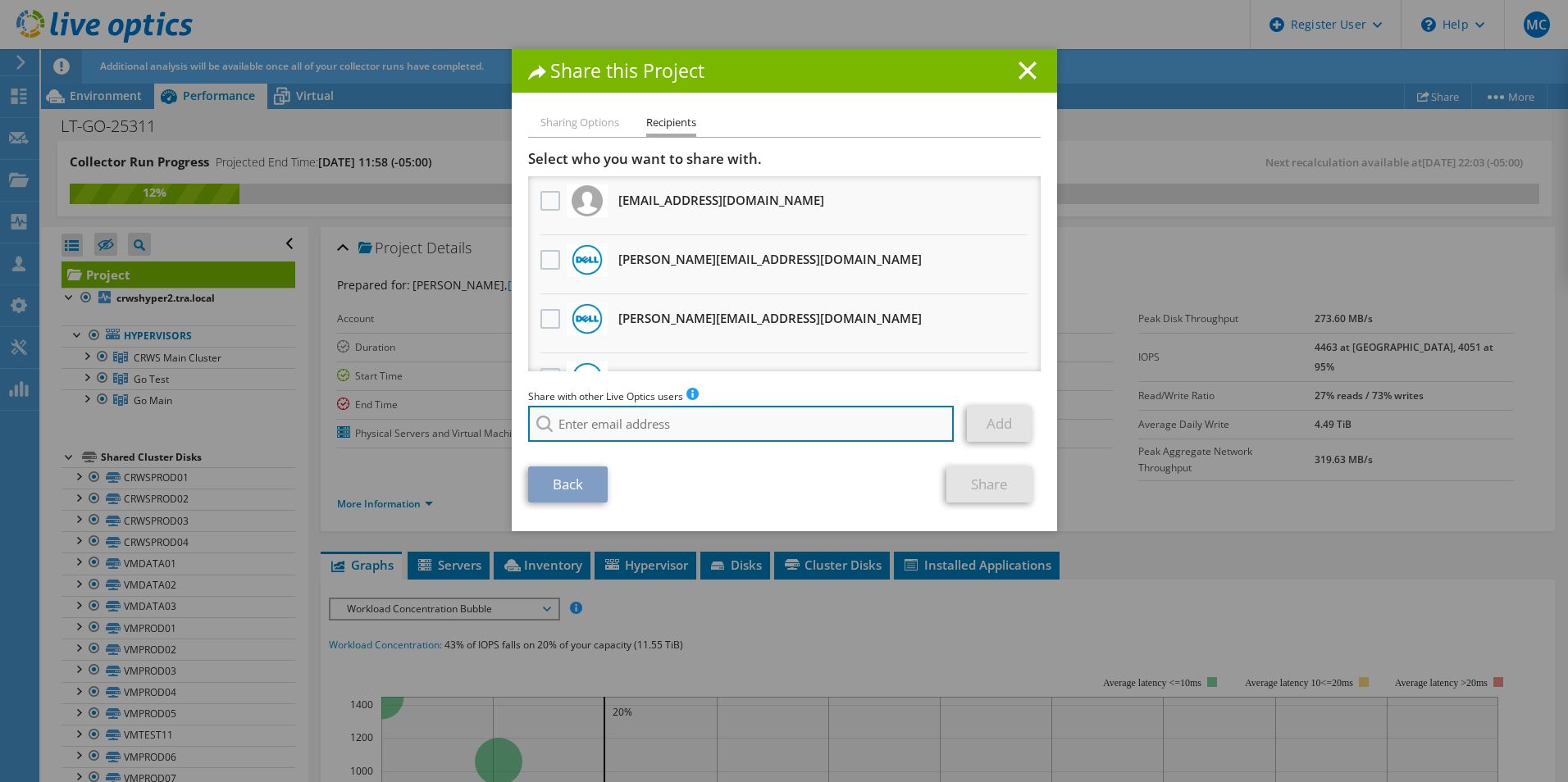
click at [603, 425] on input "search" at bounding box center [741, 424] width 427 height 36
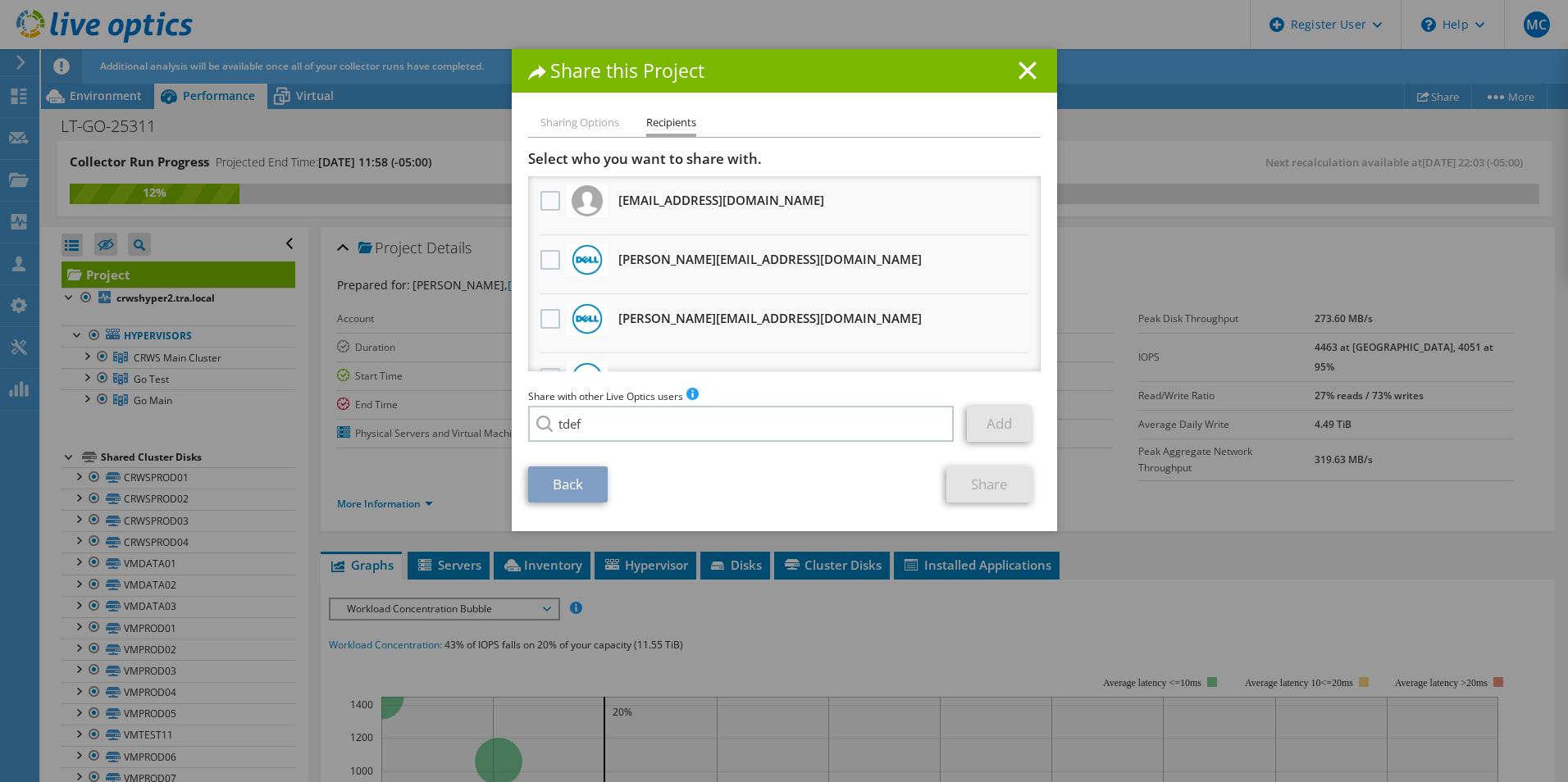
click at [591, 443] on li "[EMAIL_ADDRESS][DOMAIN_NAME]" at bounding box center [622, 435] width 189 height 20
type input "[EMAIL_ADDRESS][DOMAIN_NAME]"
click at [1012, 433] on link "Add" at bounding box center [1000, 424] width 65 height 36
click at [562, 122] on li "Sharing Options" at bounding box center [580, 124] width 78 height 20
click at [580, 119] on li "Sharing Options" at bounding box center [580, 124] width 78 height 20
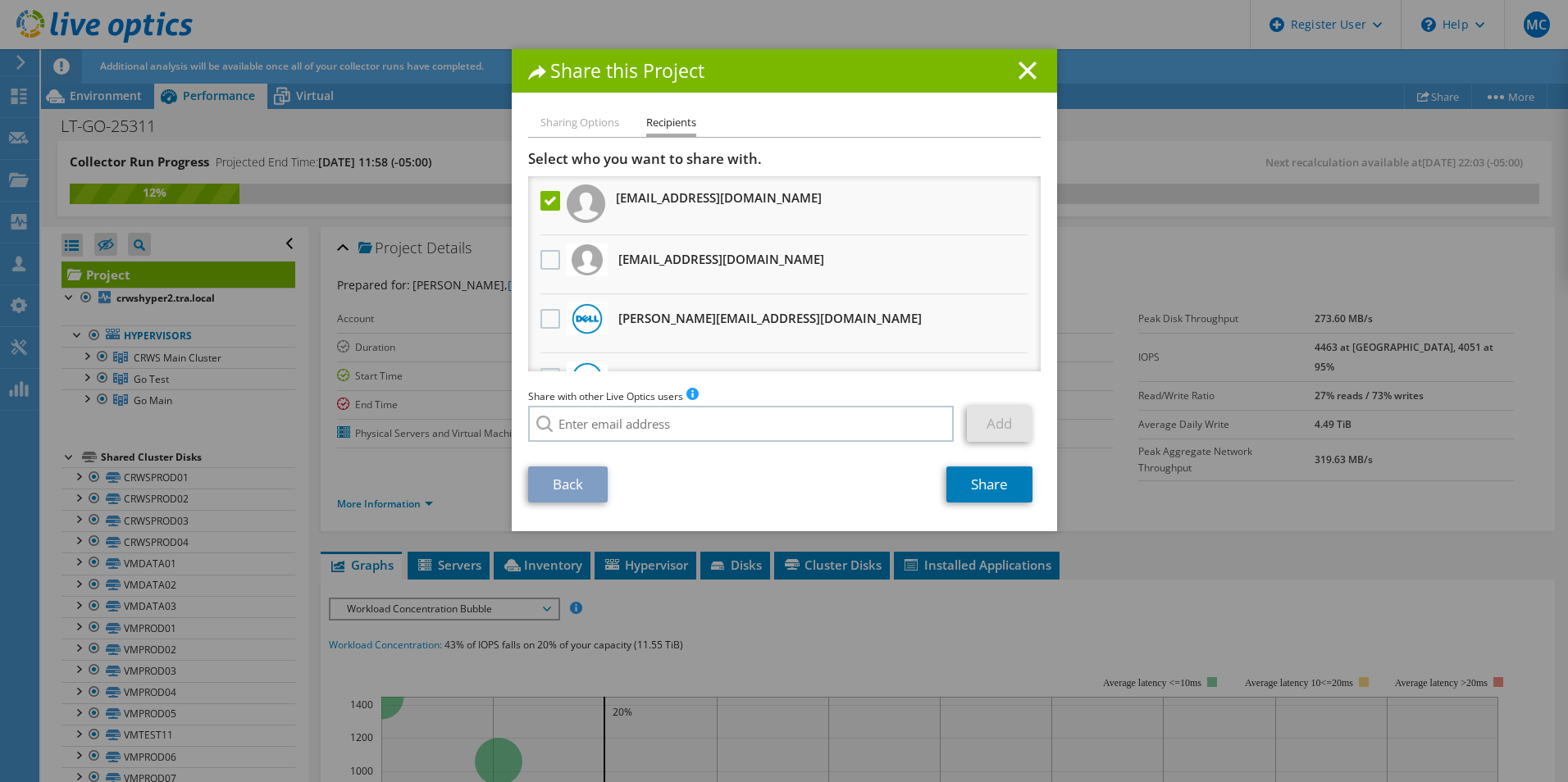
click at [595, 125] on li "Sharing Options" at bounding box center [580, 124] width 78 height 20
click at [555, 481] on link "Back" at bounding box center [567, 484] width 79 height 36
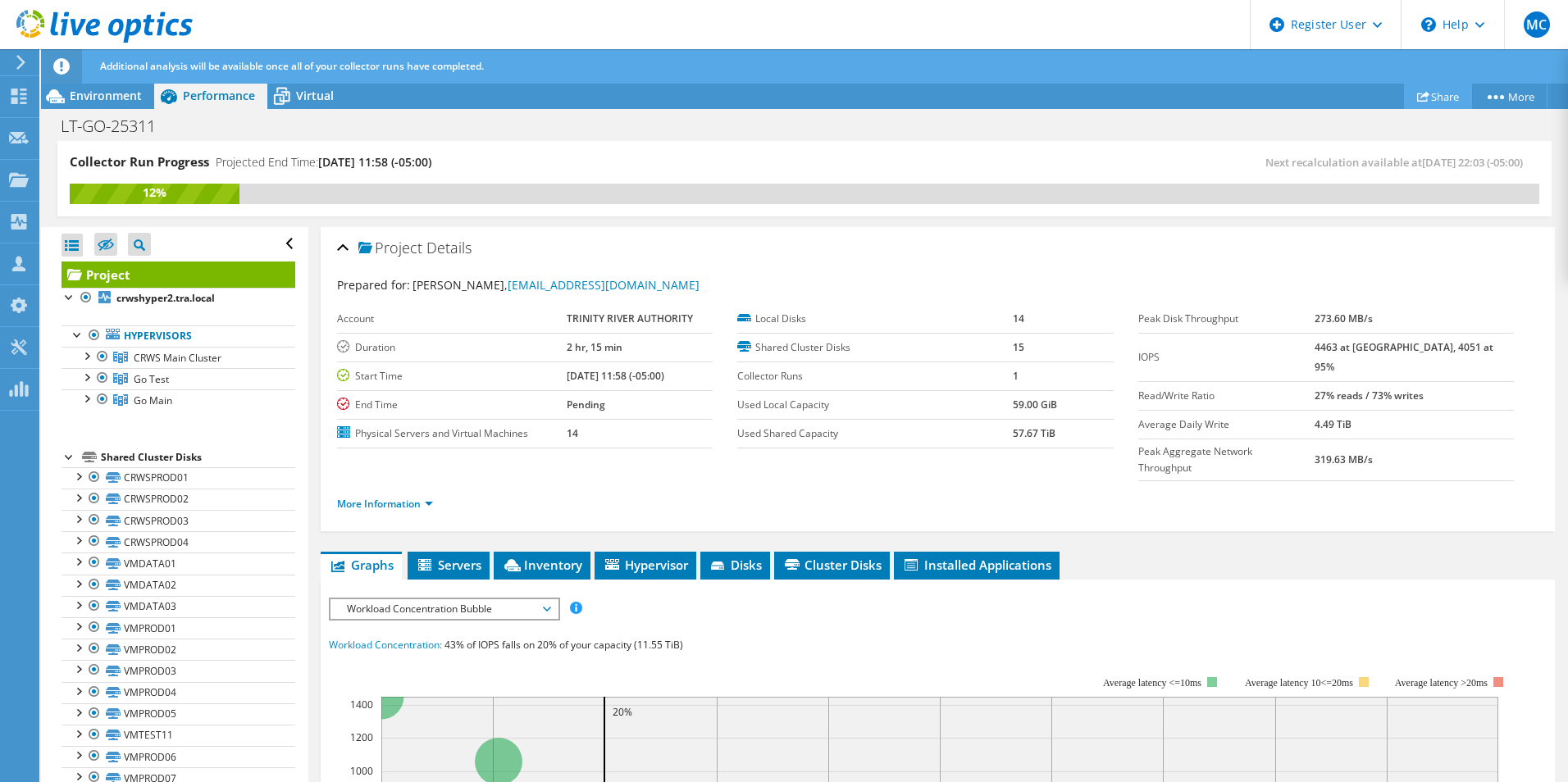
click at [1446, 92] on link "Share" at bounding box center [1438, 96] width 68 height 26
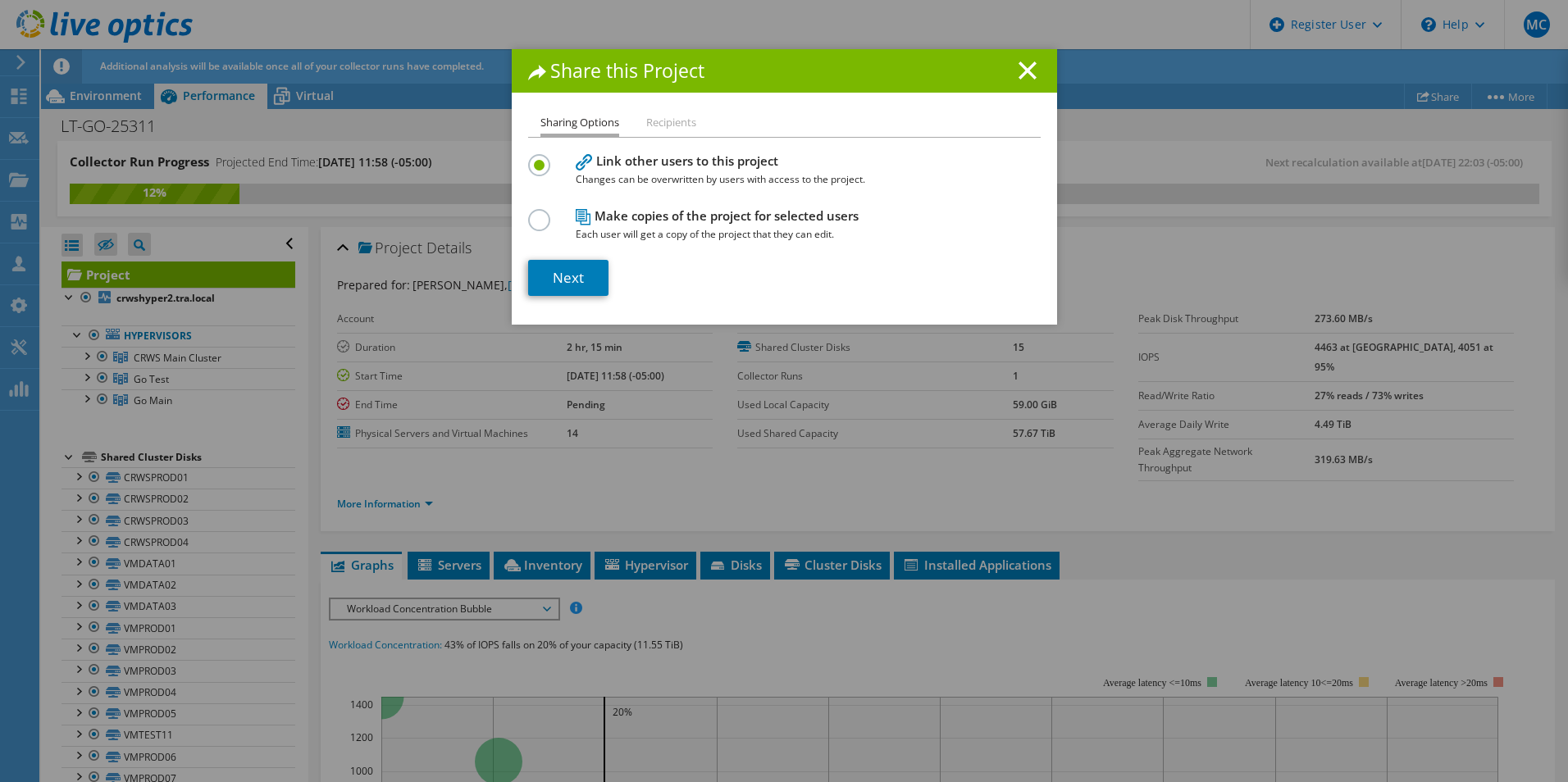
click at [533, 211] on label at bounding box center [543, 211] width 29 height 4
click at [0, 0] on input "radio" at bounding box center [0, 0] width 0 height 0
click at [533, 213] on label at bounding box center [543, 211] width 29 height 4
click at [0, 0] on input "radio" at bounding box center [0, 0] width 0 height 0
click at [537, 159] on label at bounding box center [543, 156] width 29 height 4
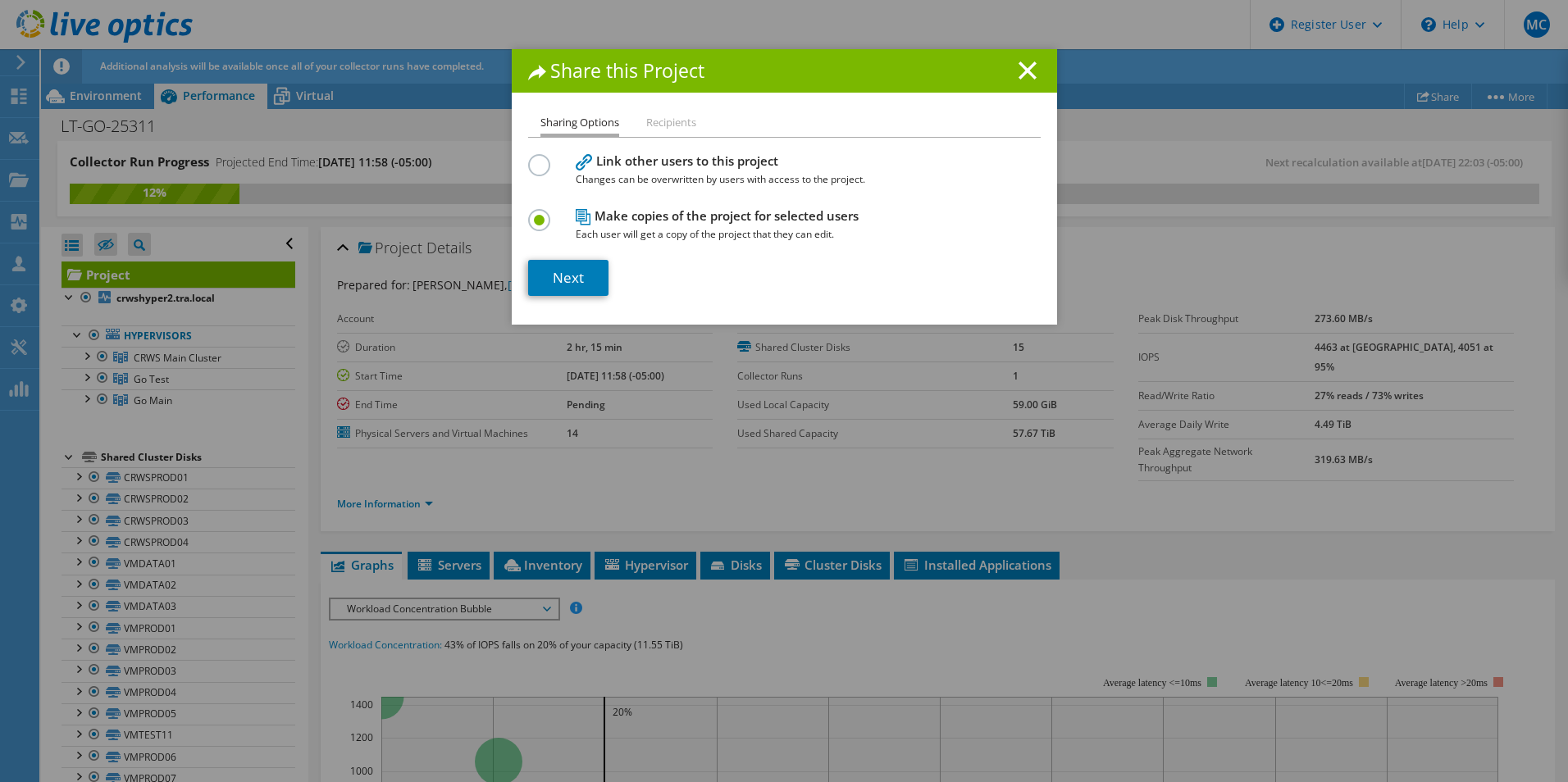
click at [0, 0] on input "radio" at bounding box center [0, 0] width 0 height 0
click at [566, 275] on link "Next" at bounding box center [568, 278] width 80 height 36
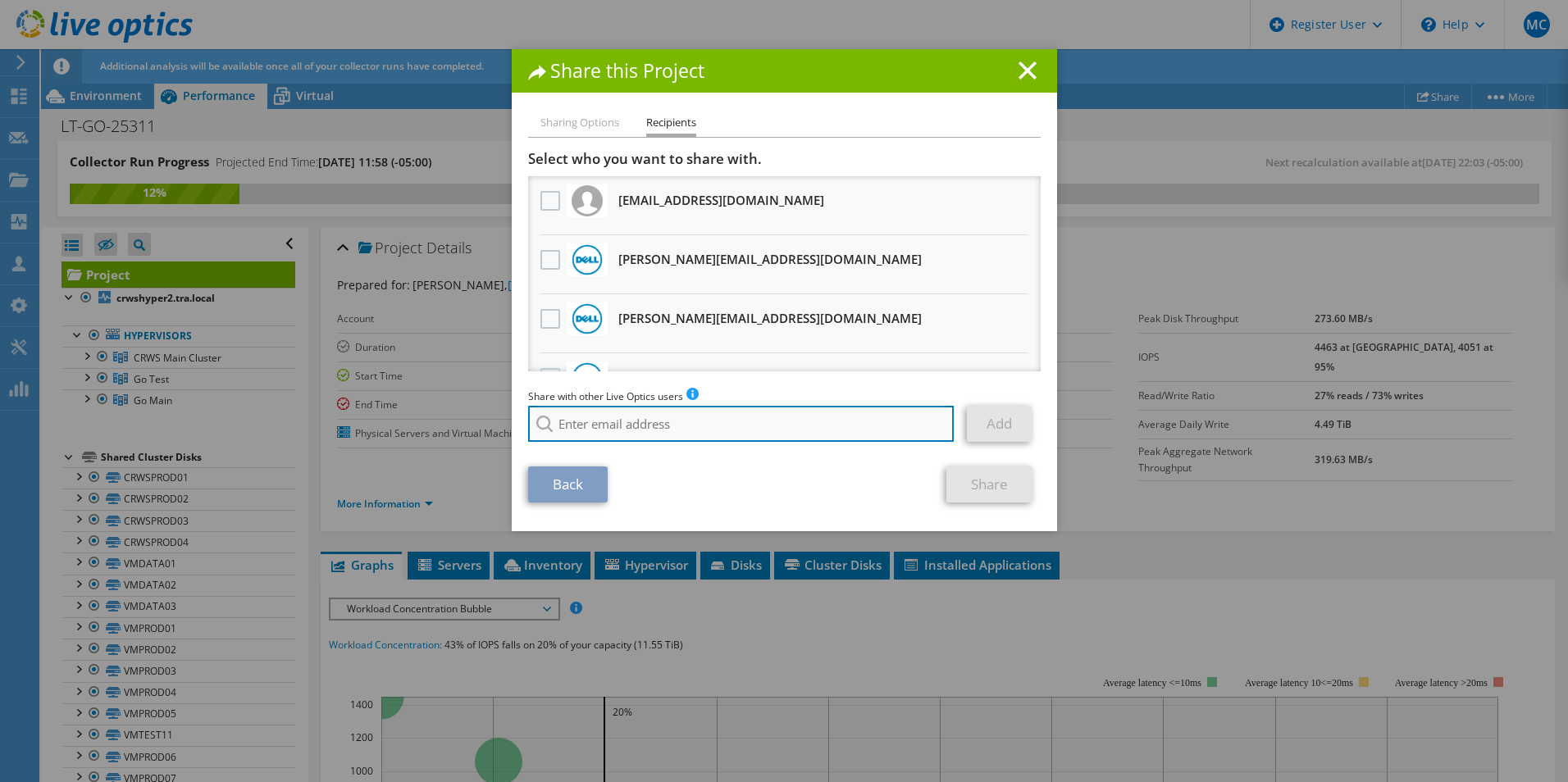
click at [610, 413] on input "search" at bounding box center [741, 424] width 427 height 36
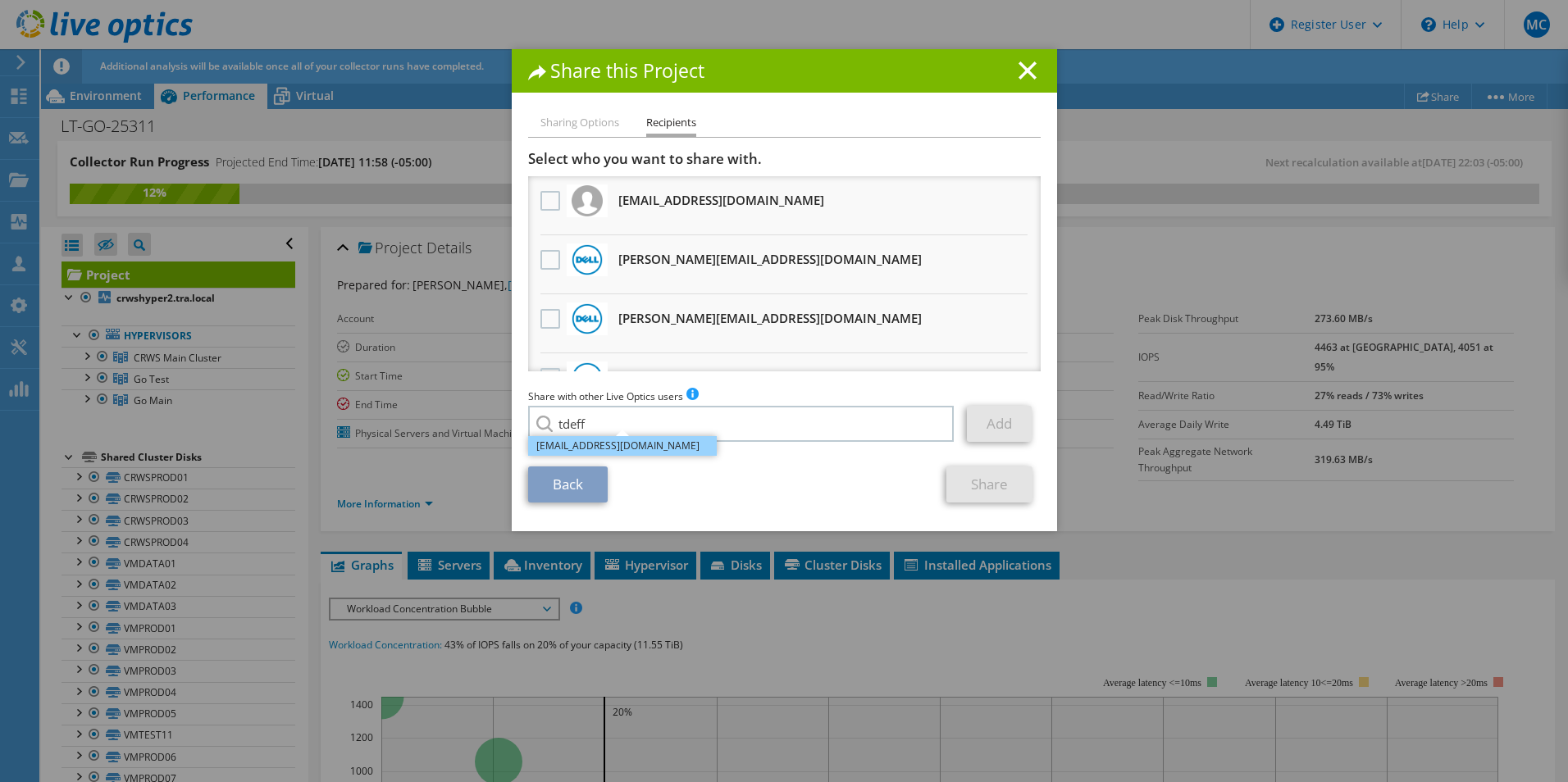
click at [595, 449] on li "[EMAIL_ADDRESS][DOMAIN_NAME]" at bounding box center [622, 446] width 189 height 20
type input "[EMAIL_ADDRESS][DOMAIN_NAME]"
click at [1005, 424] on link "Add" at bounding box center [1000, 424] width 65 height 36
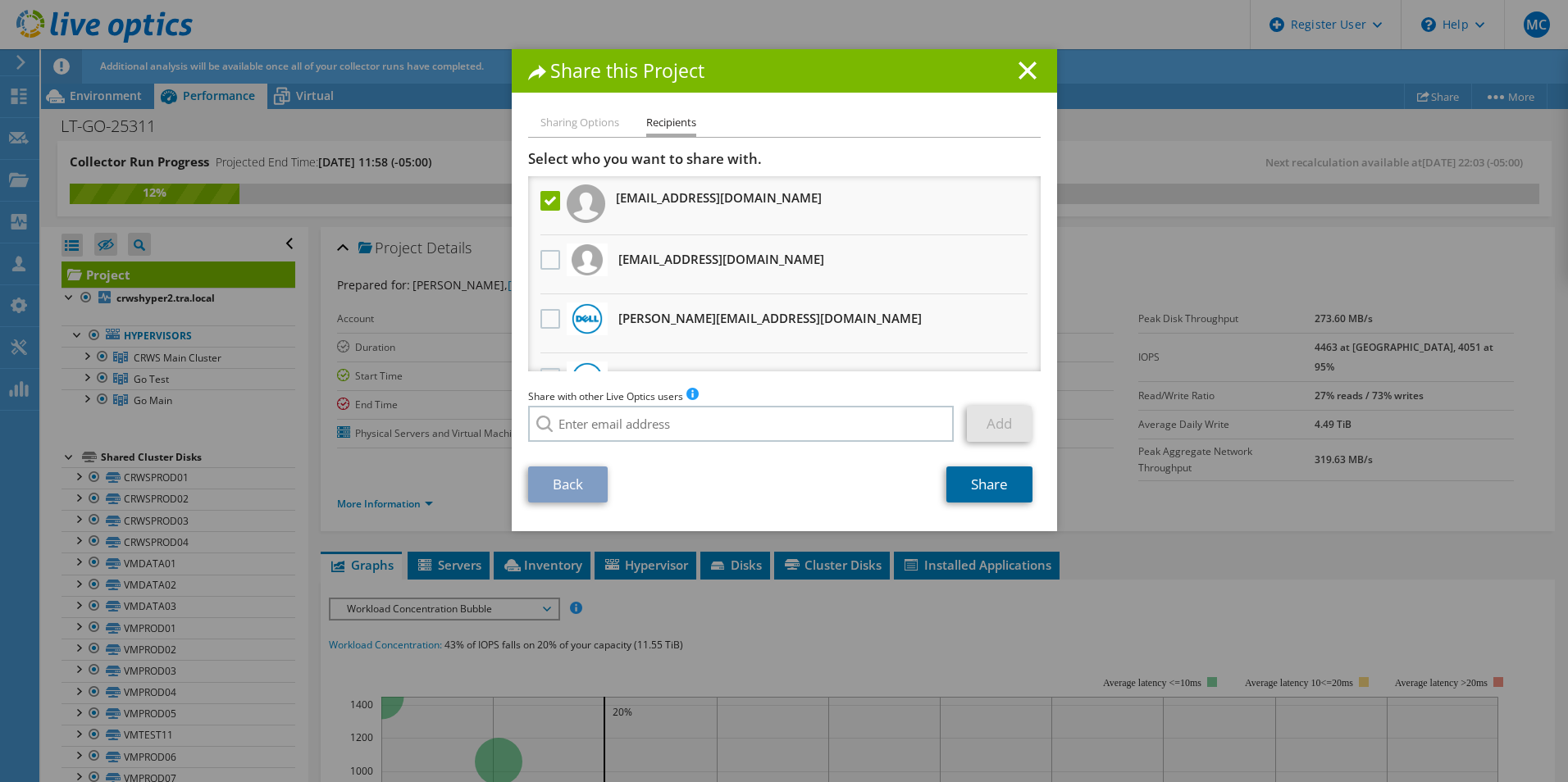
click at [992, 487] on link "Share" at bounding box center [990, 484] width 86 height 36
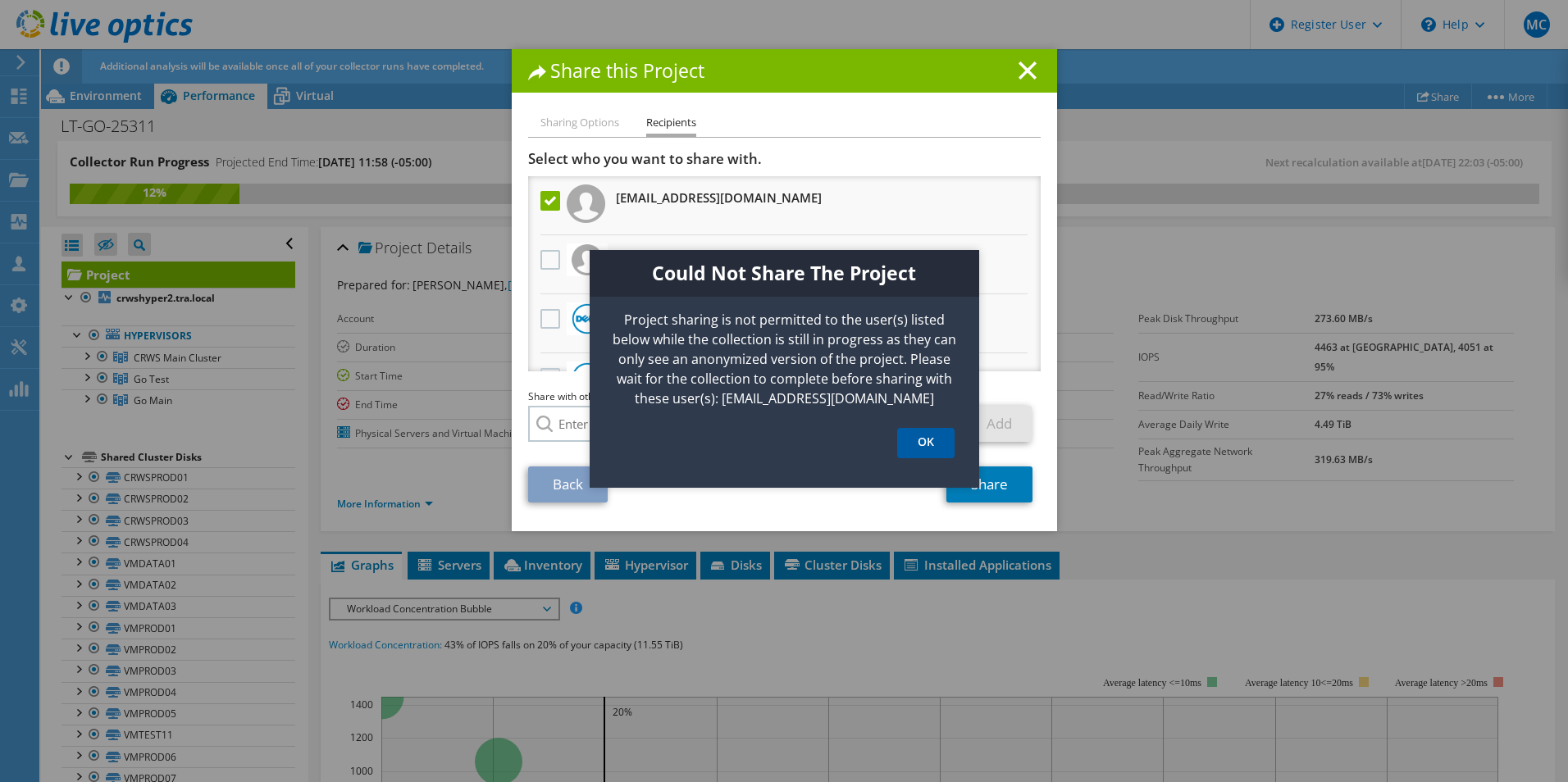
click at [917, 441] on link "OK" at bounding box center [926, 443] width 57 height 31
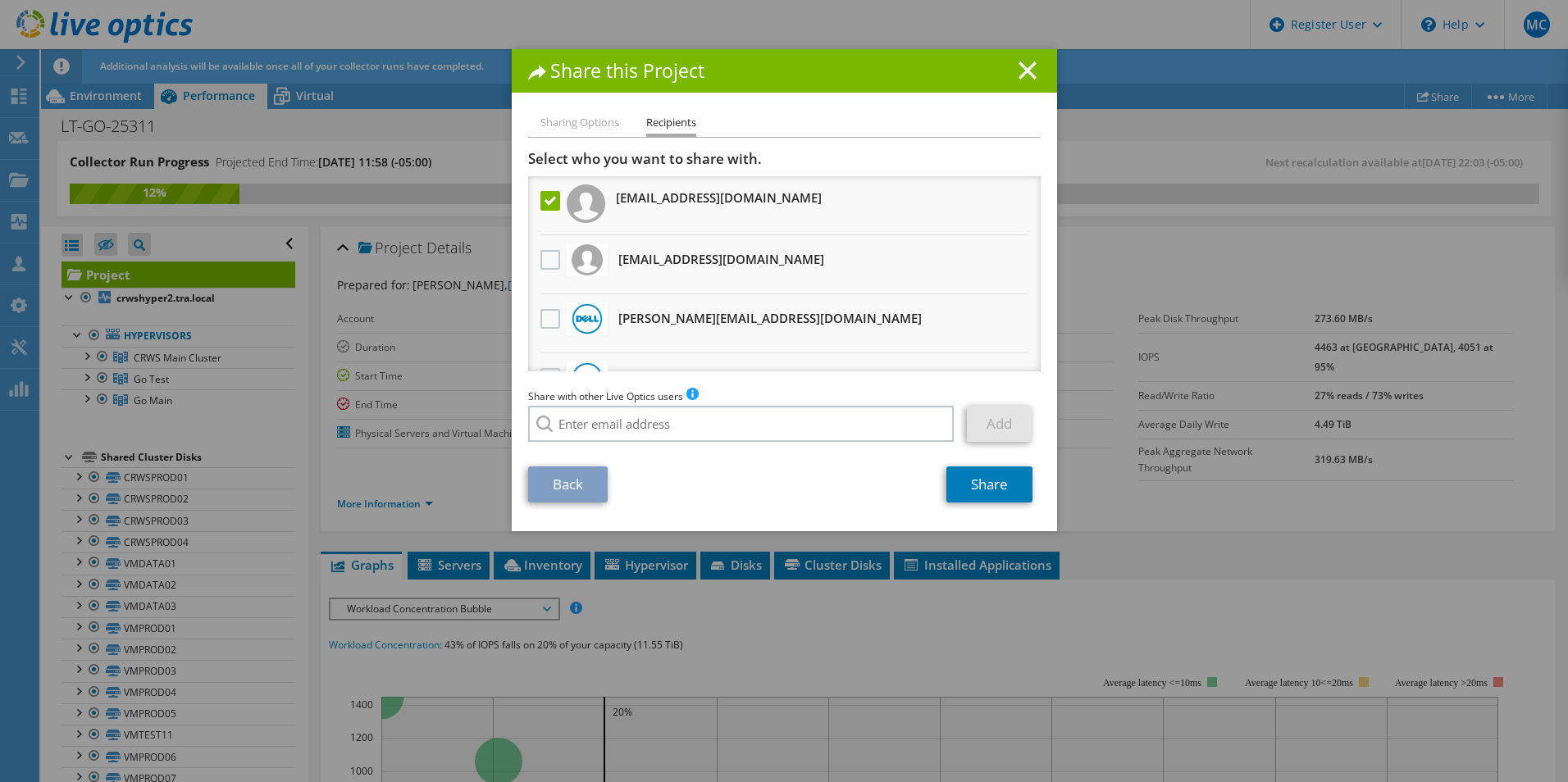
click at [1024, 67] on line at bounding box center [1027, 70] width 16 height 16
